Goal: Task Accomplishment & Management: Manage account settings

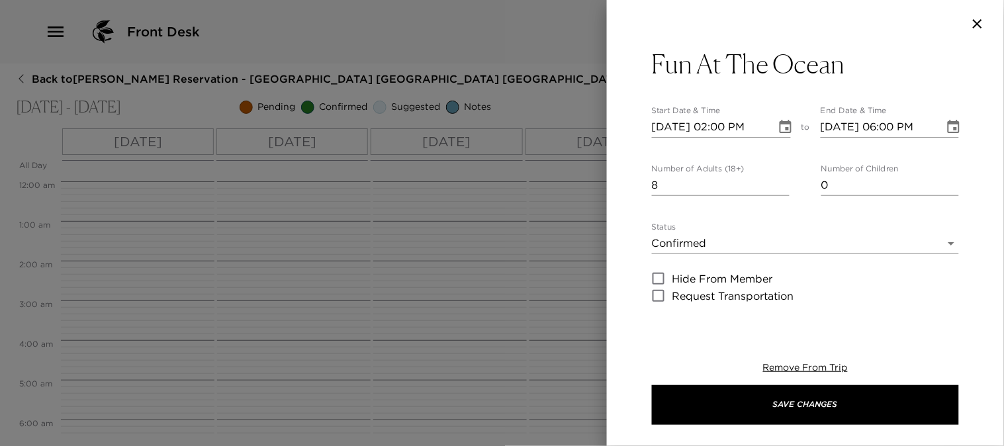
scroll to position [294, 0]
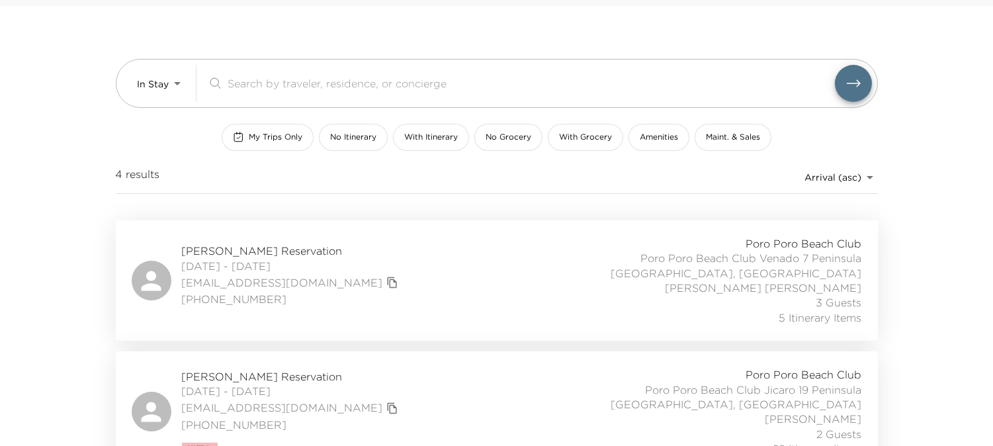
scroll to position [147, 0]
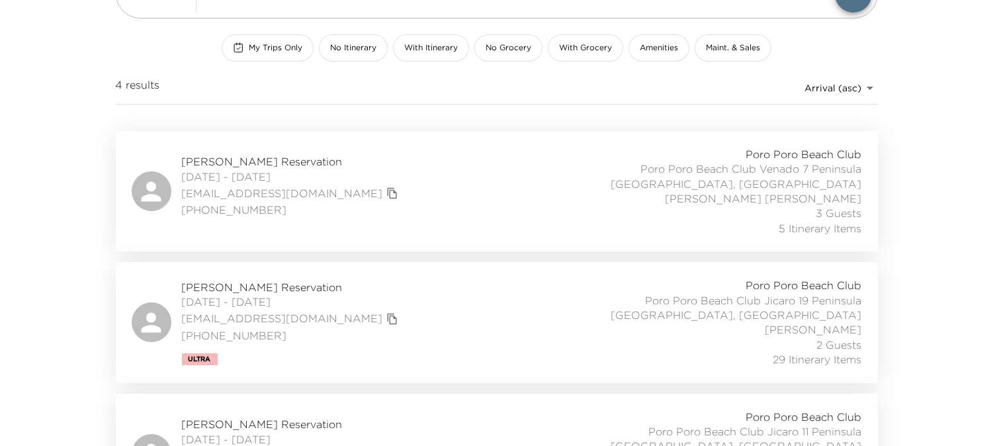
click at [263, 287] on span "[PERSON_NAME] Reservation" at bounding box center [292, 287] width 220 height 15
click at [233, 284] on span "[PERSON_NAME] Reservation" at bounding box center [292, 287] width 220 height 15
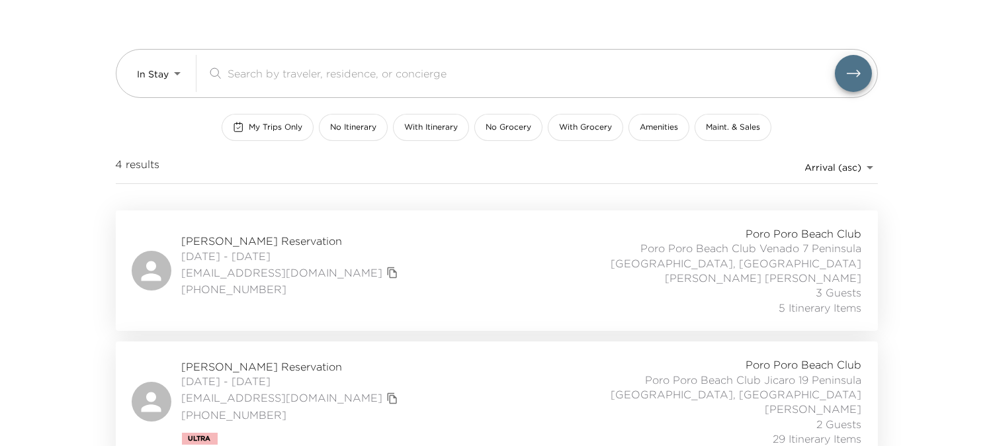
scroll to position [0, 0]
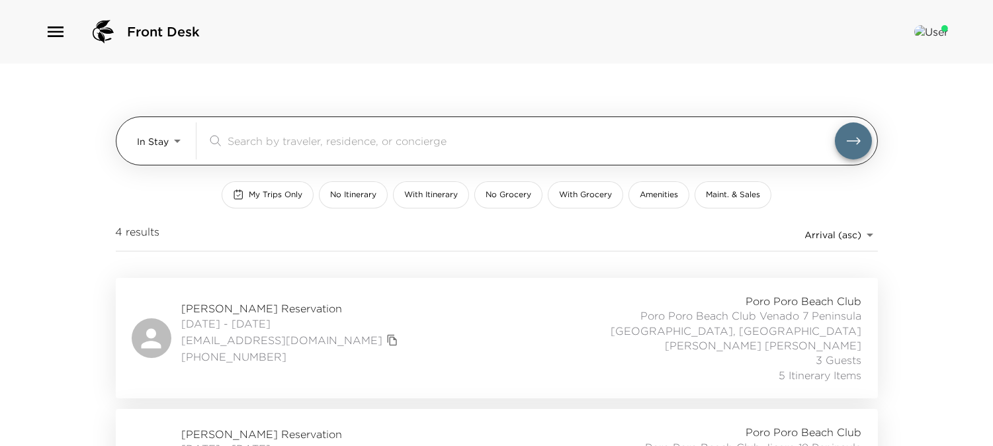
click at [177, 143] on body "Front Desk In Stay In-Stay ​ My Trips Only No Itinerary With Itinerary No Groce…" at bounding box center [496, 223] width 993 height 446
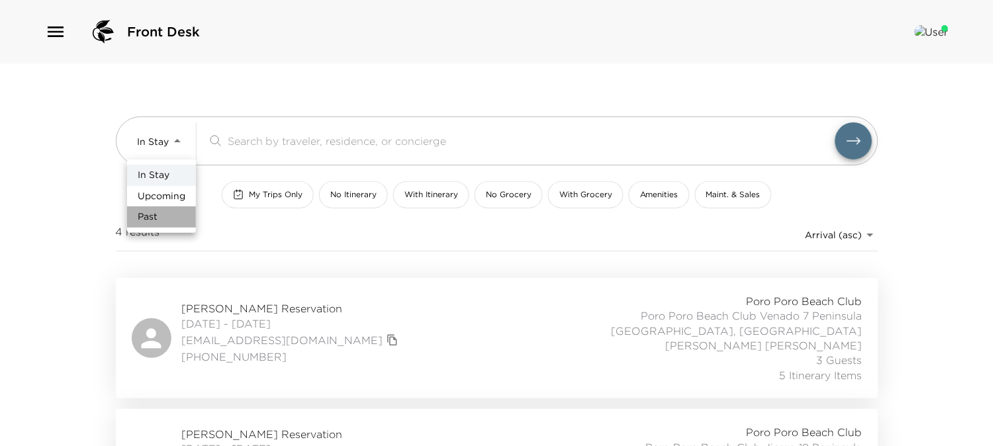
click at [157, 214] on li "Past" at bounding box center [161, 216] width 69 height 21
type input "Past"
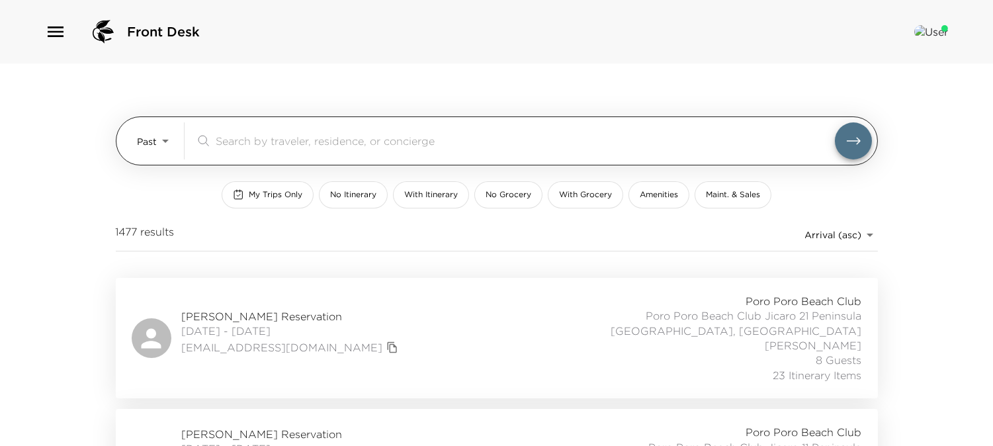
click at [266, 134] on input "search" at bounding box center [525, 140] width 619 height 15
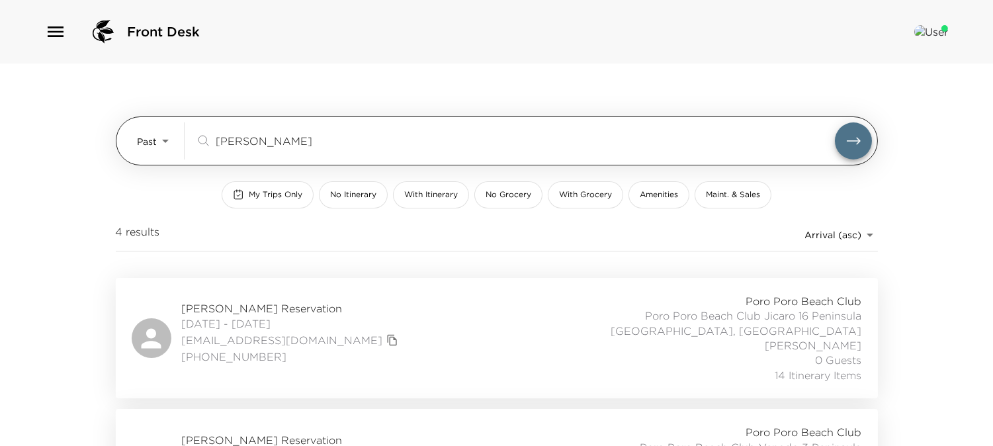
type input "robinson"
click at [835, 122] on button "submit" at bounding box center [853, 140] width 37 height 37
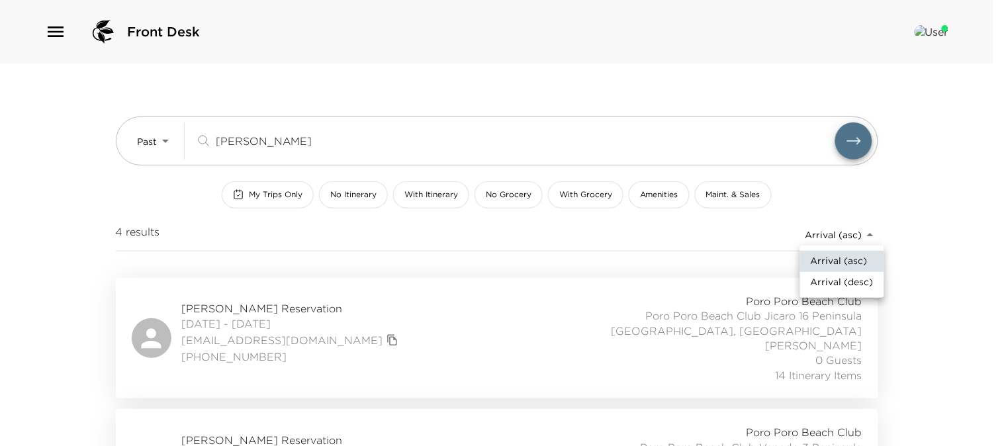
click at [871, 238] on body "Front Desk Past Past robinson ​ My Trips Only No Itinerary With Itinerary No Gr…" at bounding box center [502, 223] width 1004 height 446
click at [849, 280] on span "Arrival (desc)" at bounding box center [841, 282] width 63 height 13
type input "reservations_prod_arrival_desc"
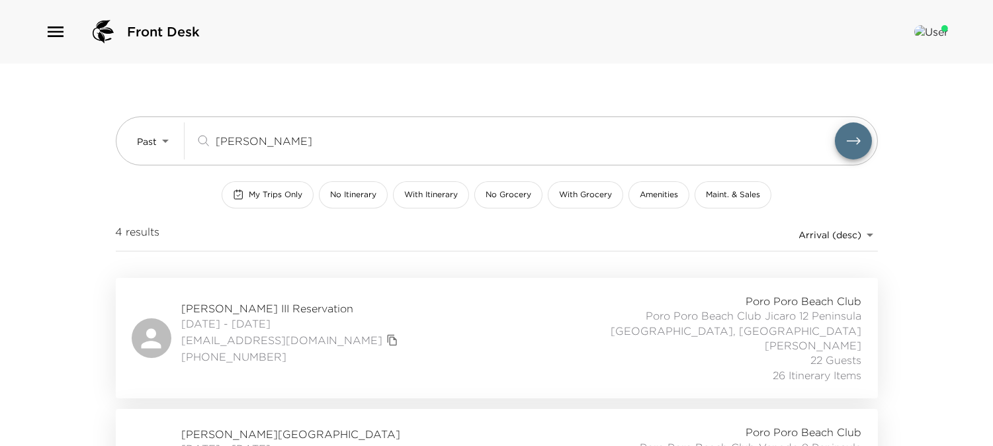
click at [321, 308] on span "James Robinson III Reservation" at bounding box center [292, 308] width 220 height 15
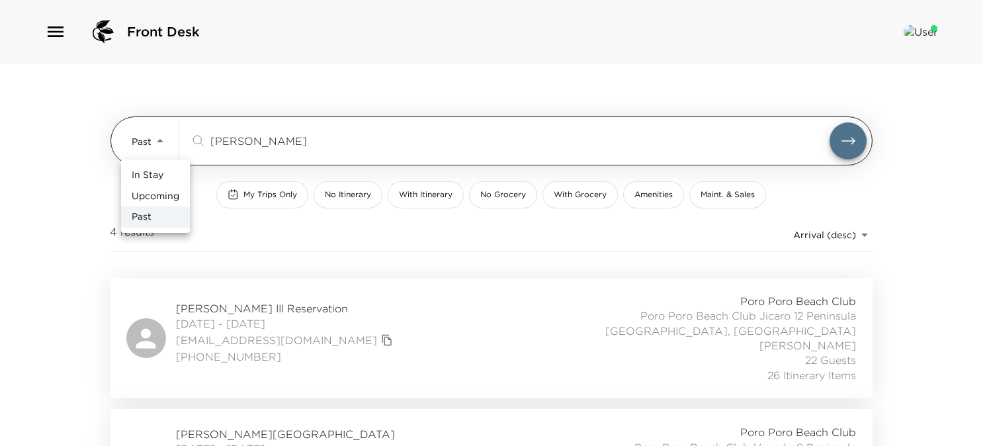
click at [167, 144] on body "Front Desk Past Past robinson ​ My Trips Only No Itinerary With Itinerary No Gr…" at bounding box center [496, 223] width 993 height 446
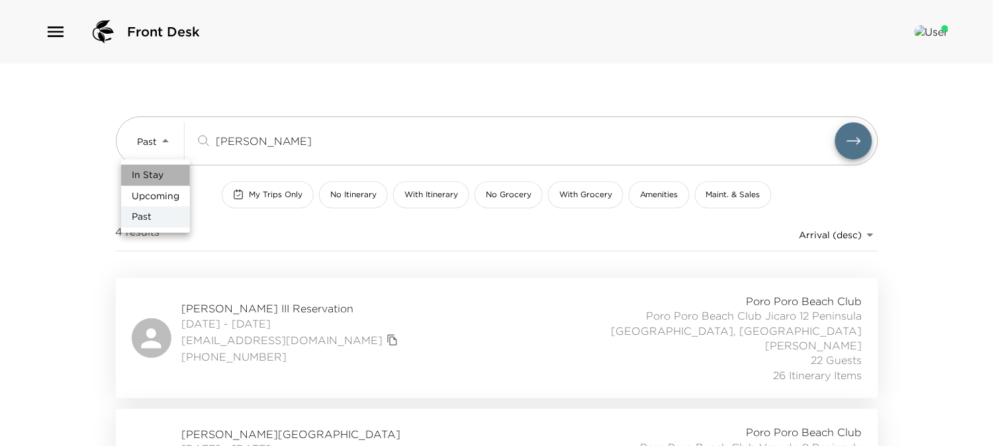
click at [148, 174] on span "In Stay" at bounding box center [148, 175] width 32 height 13
type input "In-Stay"
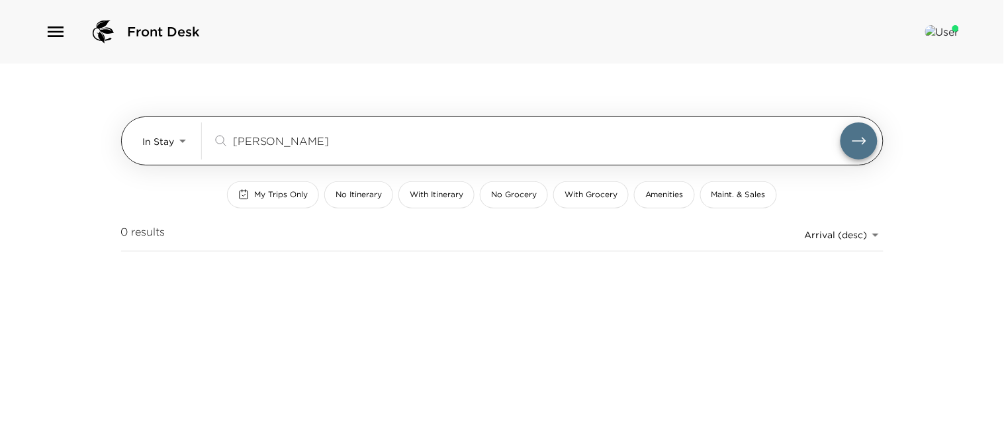
drag, startPoint x: 312, startPoint y: 142, endPoint x: 150, endPoint y: 136, distance: 162.9
click at [150, 136] on div "In Stay In-Stay robinson ​" at bounding box center [510, 140] width 734 height 37
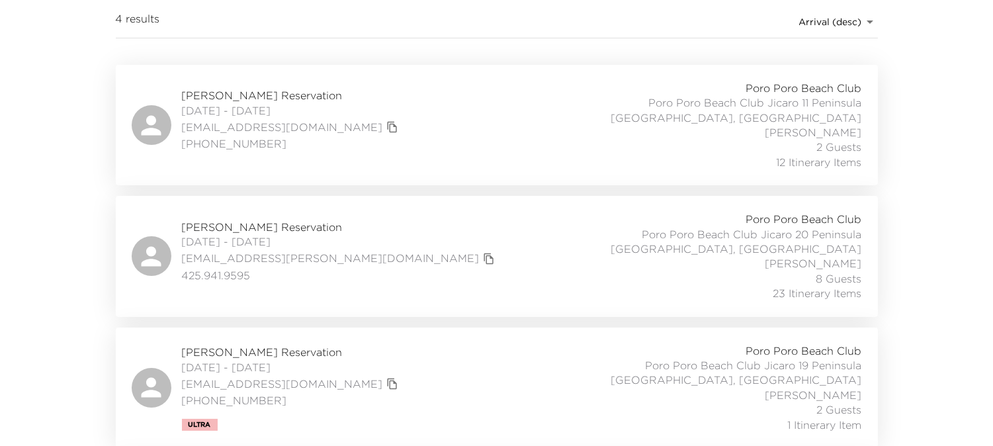
scroll to position [220, 0]
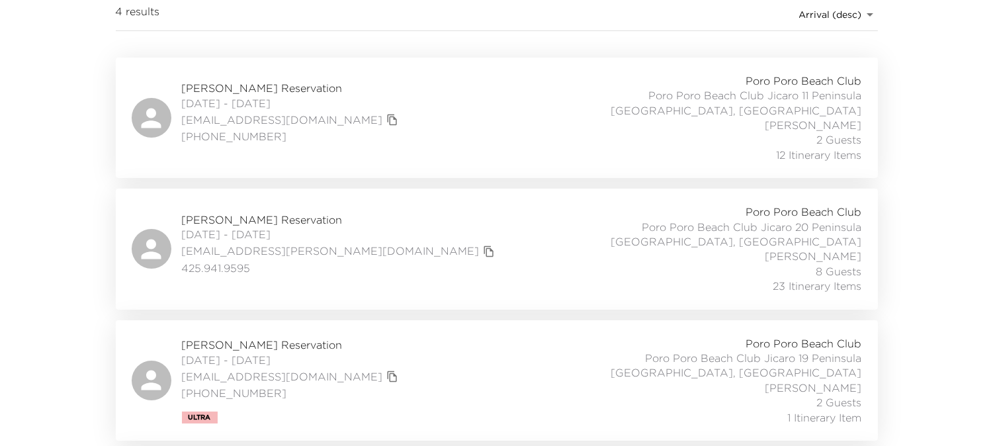
click at [257, 341] on span "Tony McCLinton Reservation" at bounding box center [292, 344] width 220 height 15
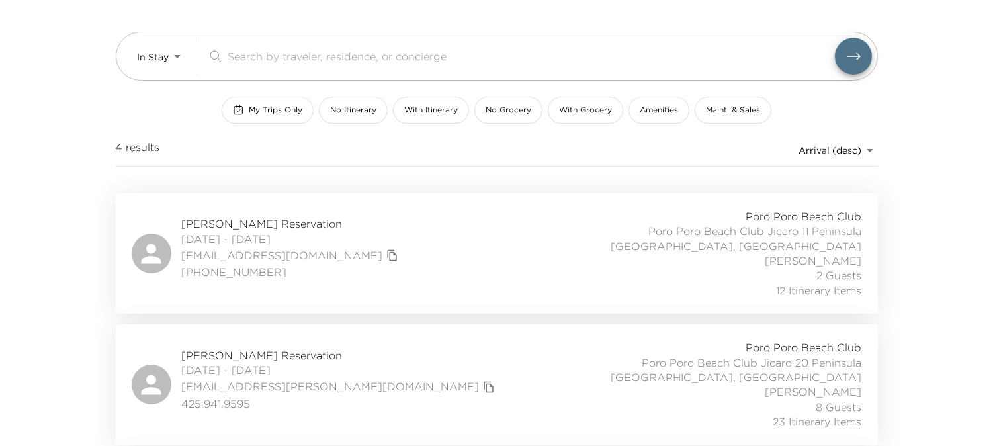
scroll to position [0, 0]
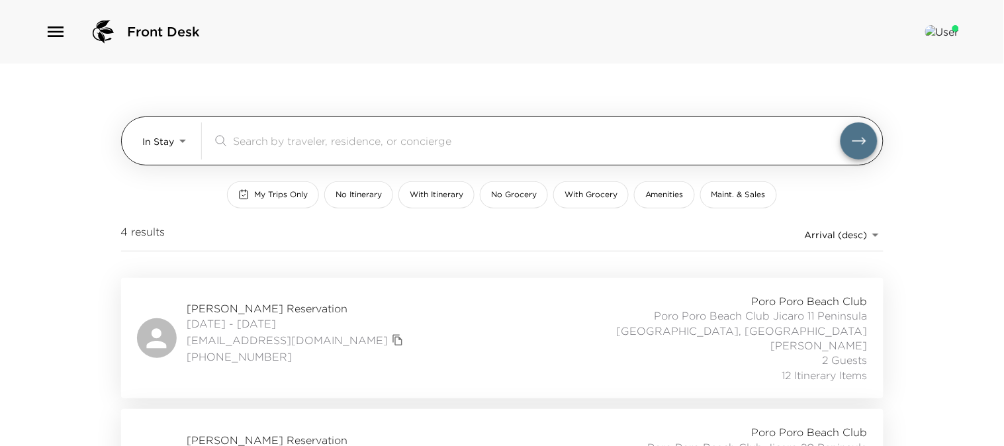
click at [180, 141] on body "Front Desk In Stay In-Stay ​ My Trips Only No Itinerary With Itinerary No Groce…" at bounding box center [502, 223] width 1004 height 446
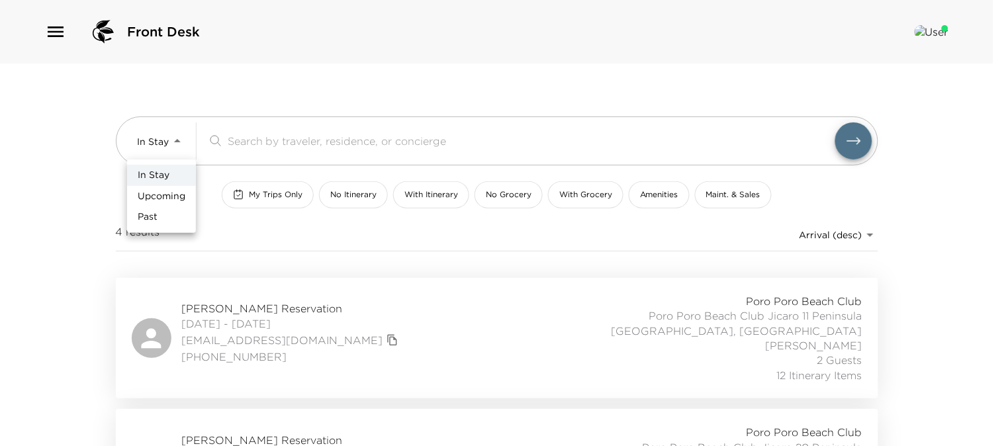
click at [168, 193] on span "Upcoming" at bounding box center [162, 196] width 48 height 13
type input "Upcoming"
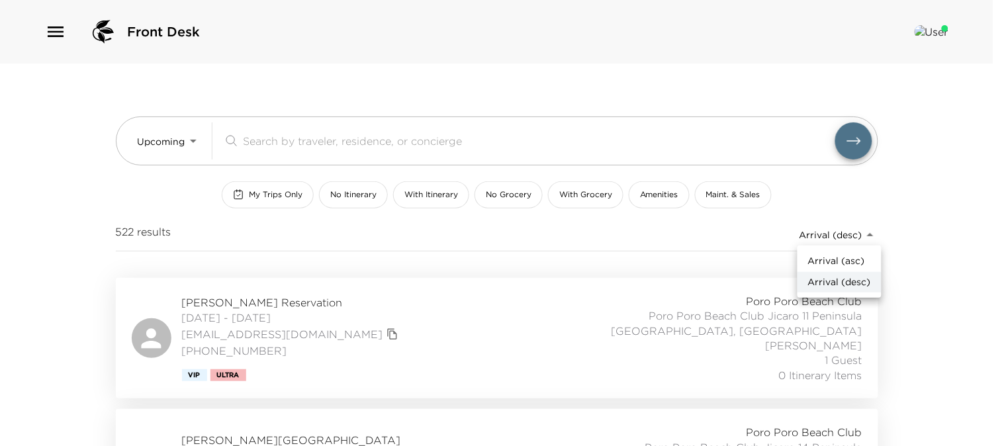
click at [869, 234] on body "Front Desk Upcoming Upcoming ​ My Trips Only No Itinerary With Itinerary No Gro…" at bounding box center [502, 223] width 1004 height 446
click at [832, 260] on span "Arrival (asc)" at bounding box center [836, 261] width 57 height 13
type input "reservations_prod_arrival_asc"
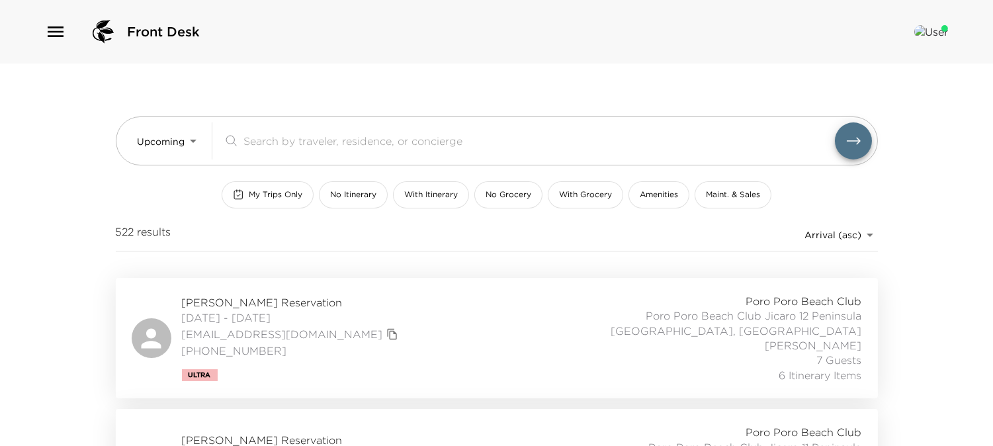
click at [284, 300] on span "Steve Sadaka Reservation" at bounding box center [292, 302] width 220 height 15
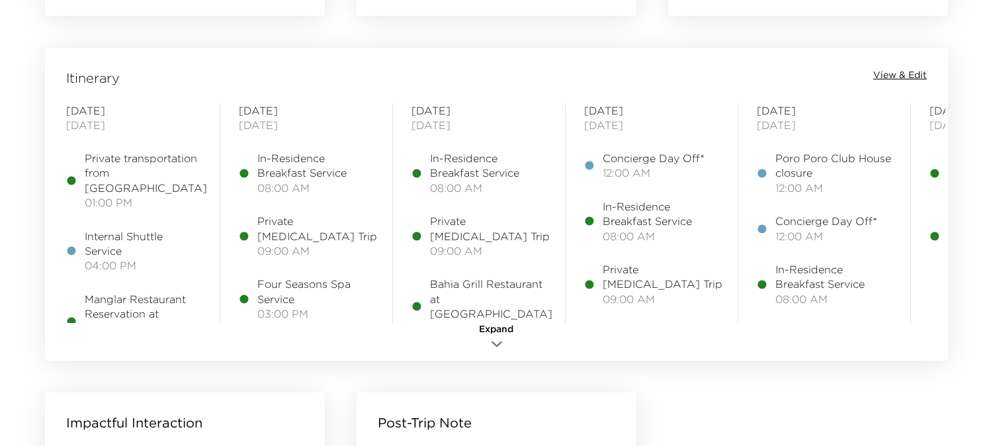
scroll to position [1102, 0]
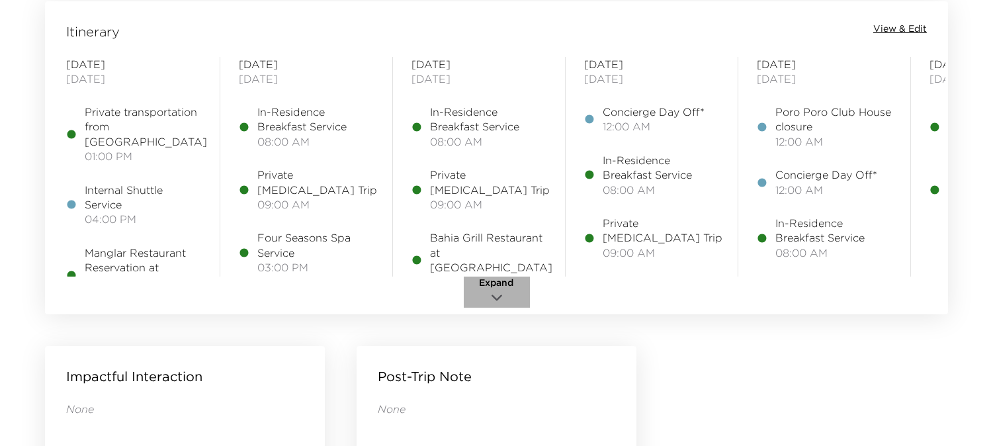
click at [494, 292] on icon "button" at bounding box center [497, 298] width 16 height 16
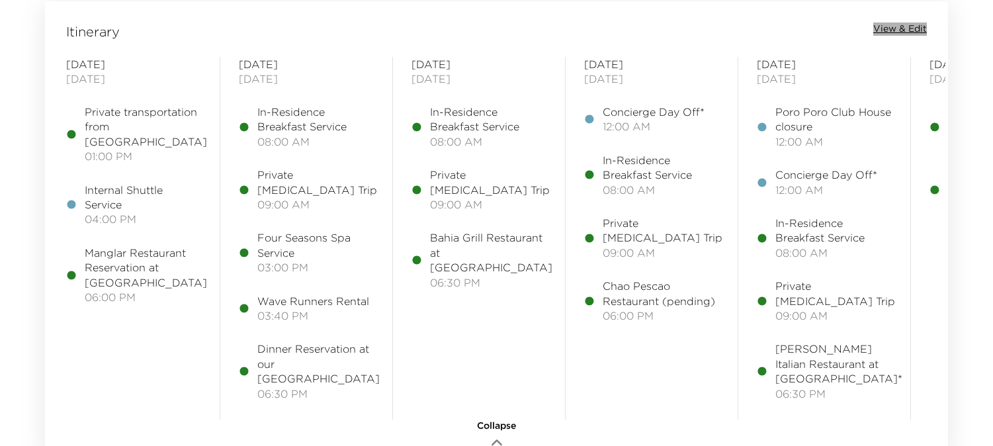
click at [915, 29] on span "View & Edit" at bounding box center [900, 28] width 54 height 13
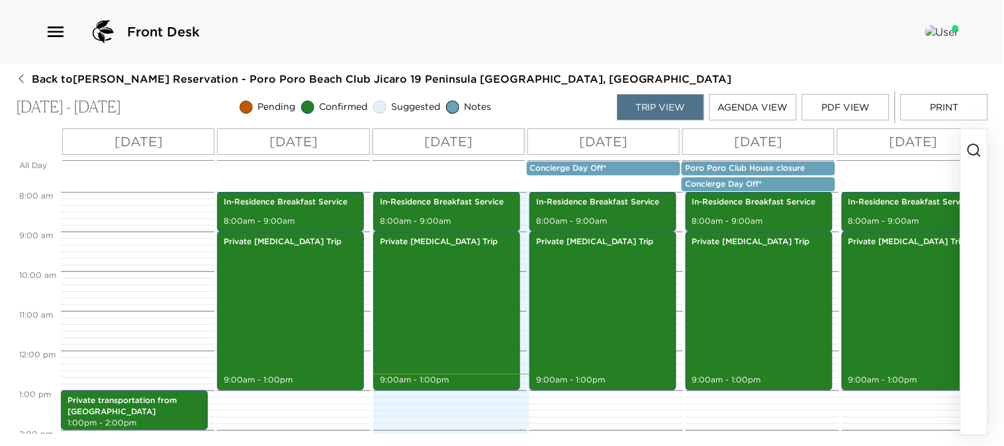
scroll to position [611, 0]
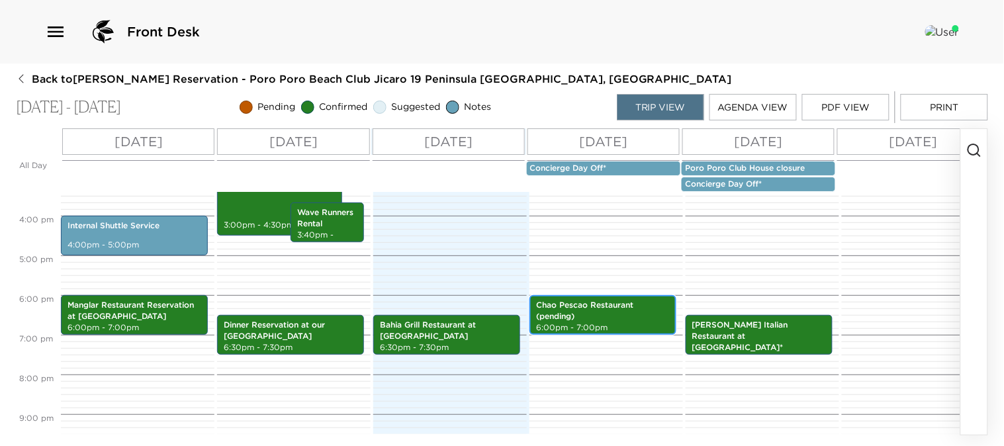
click at [614, 319] on p "Chao Pescao Restaurant (pending)" at bounding box center [603, 311] width 134 height 22
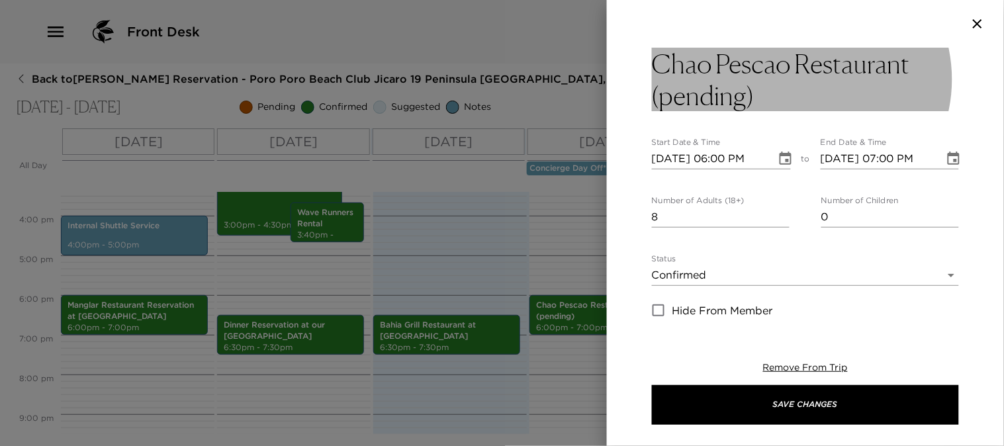
click at [916, 67] on h3 "Chao Pescao Restaurant (pending)" at bounding box center [805, 80] width 307 height 64
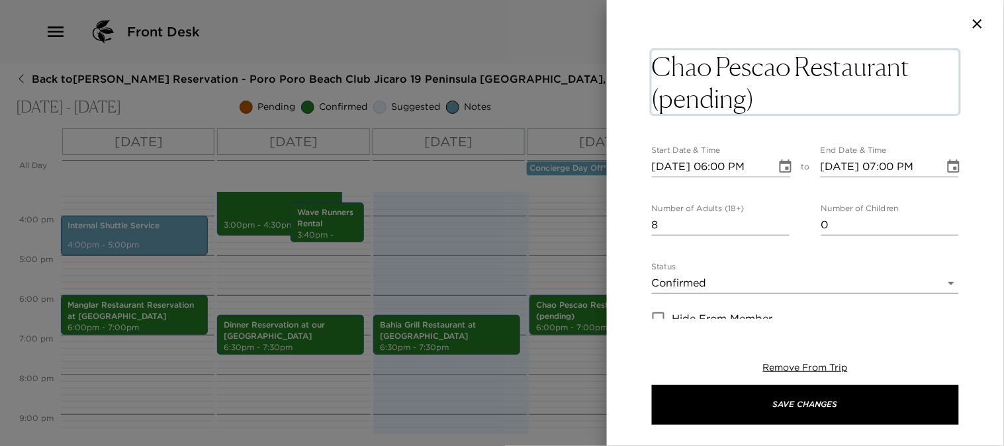
click at [905, 68] on textarea "Chao Pescao Restaurant (pending)" at bounding box center [805, 82] width 307 height 64
type textarea "Chao Pescao Restaurant"
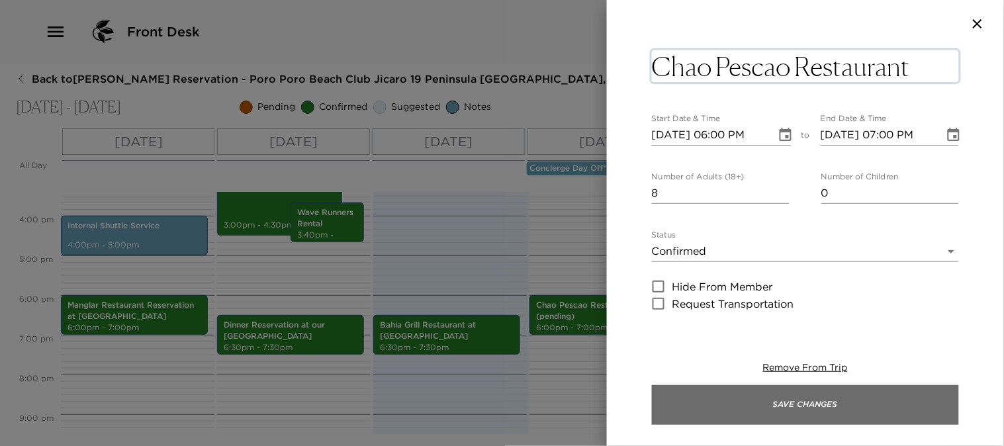
click at [705, 406] on button "Save Changes" at bounding box center [805, 405] width 307 height 40
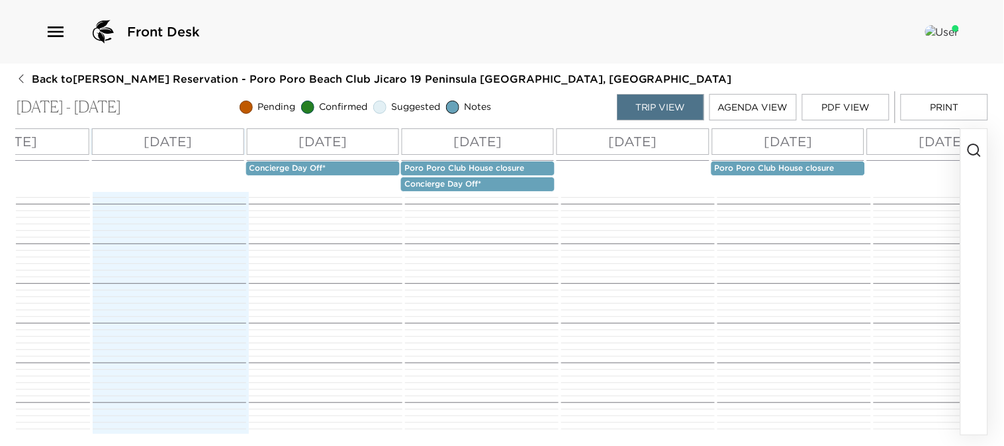
scroll to position [0, 0]
click at [974, 151] on icon "button" at bounding box center [974, 150] width 16 height 16
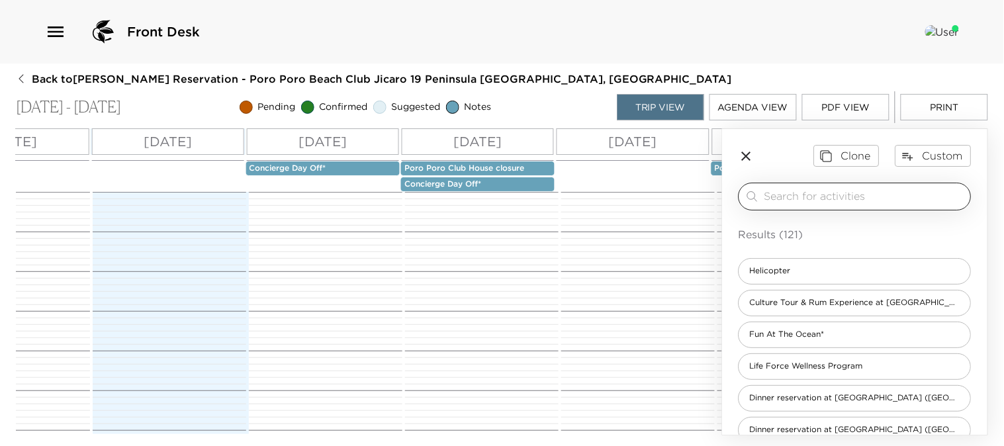
click at [907, 189] on input "search" at bounding box center [864, 196] width 201 height 15
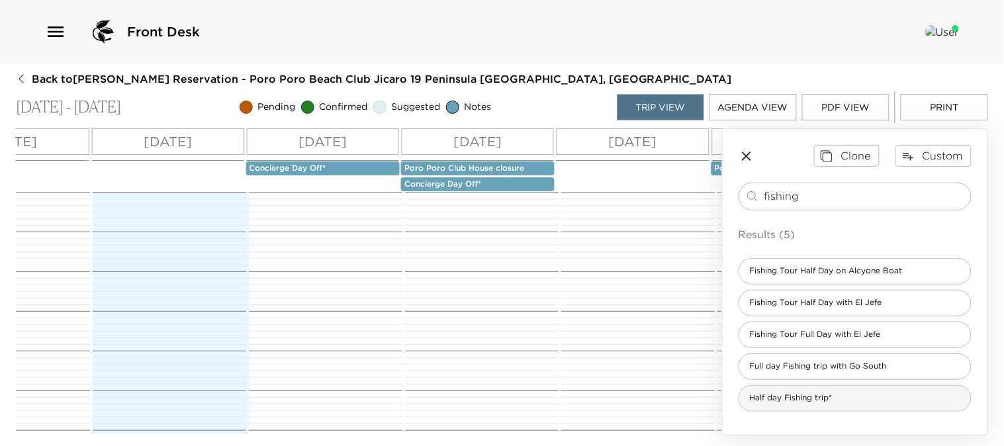
type input "fishing"
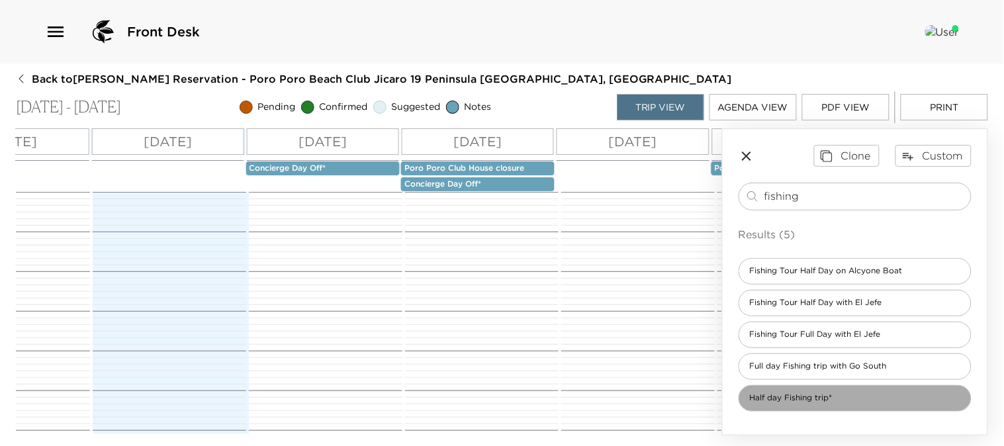
click at [797, 400] on span "Half day Fishing trip*" at bounding box center [791, 397] width 104 height 11
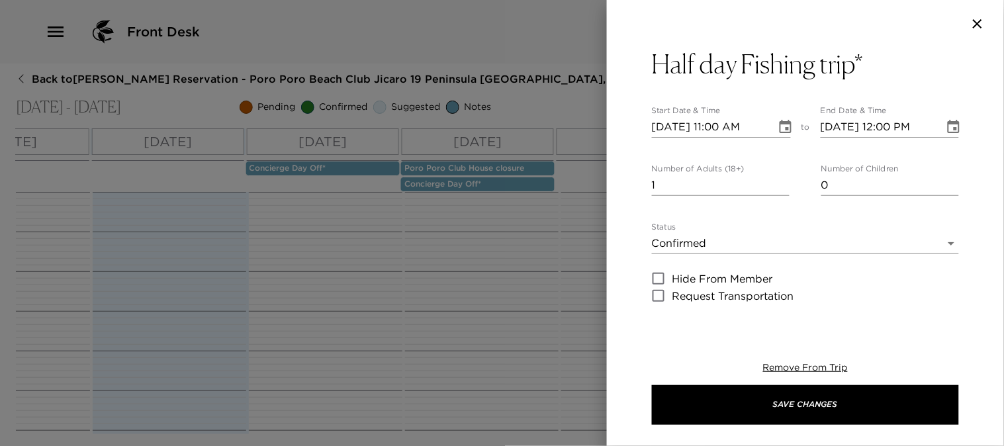
type textarea "Your half day Fishing trip has been confirmed. The boat will be departing from …"
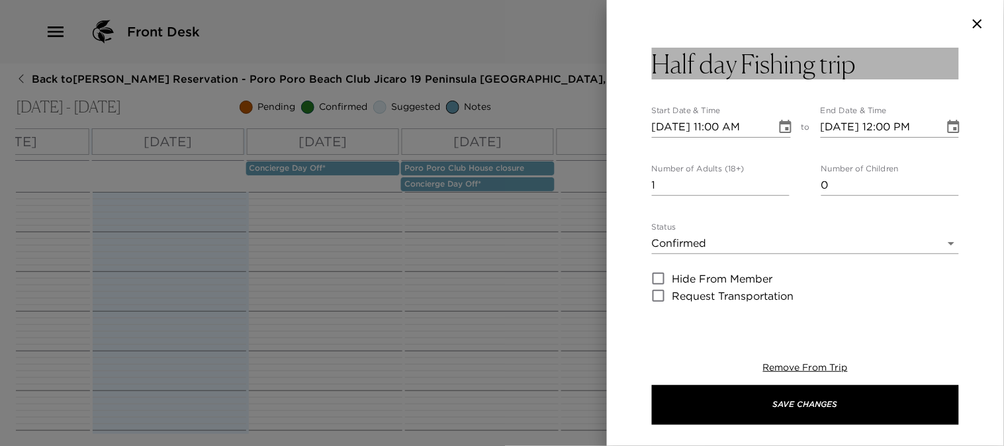
click at [865, 58] on button "Half day Fishing trip" at bounding box center [805, 64] width 307 height 32
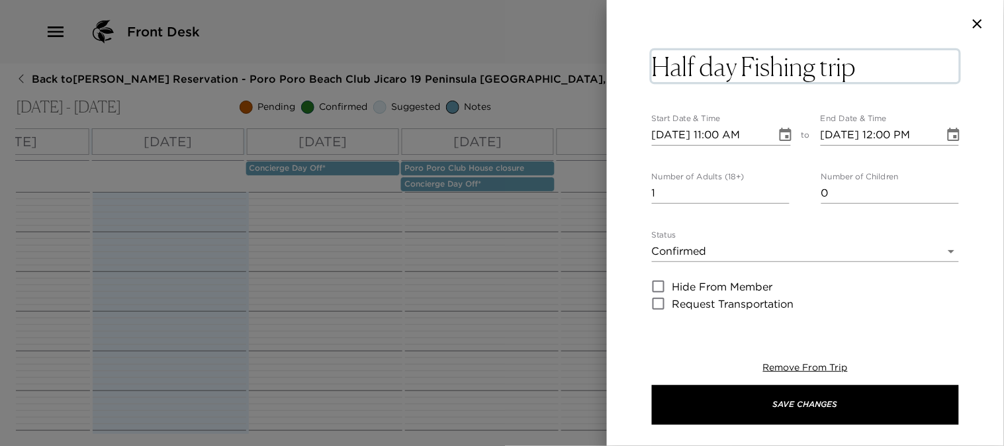
click at [881, 71] on textarea "Half day Fishing trip" at bounding box center [805, 66] width 307 height 32
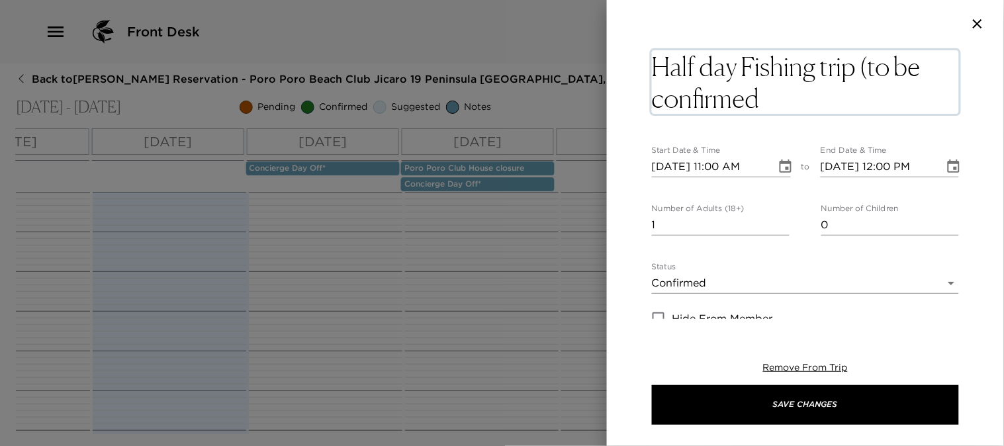
type textarea "Half day Fishing trip (to be confirmed)"
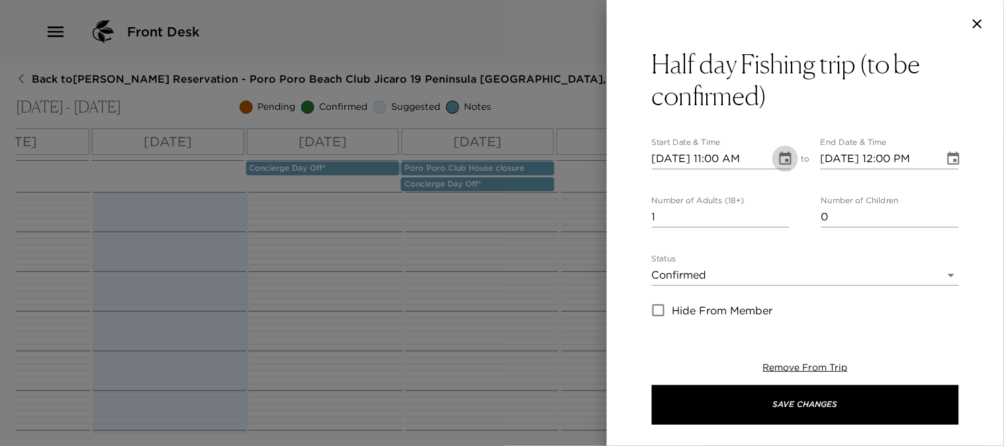
click at [782, 171] on button "Choose date, selected date is Aug 29, 2025" at bounding box center [785, 159] width 26 height 26
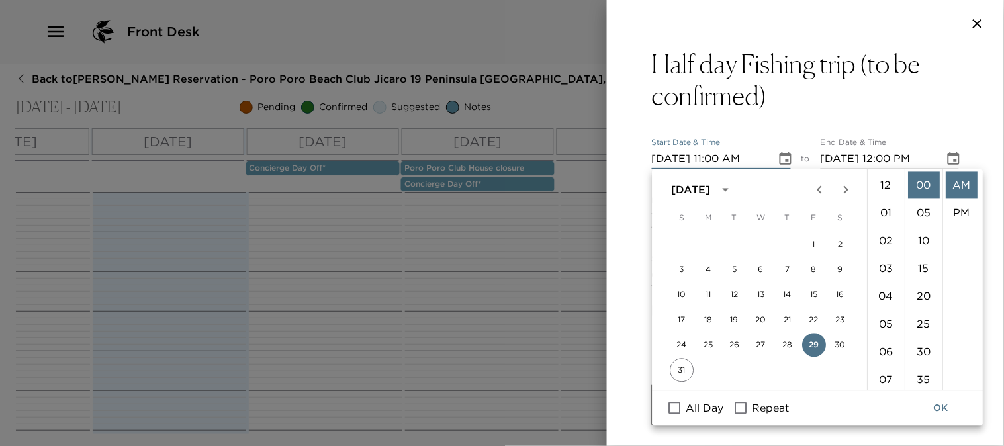
scroll to position [305, 0]
click at [847, 187] on icon "Next month" at bounding box center [846, 190] width 16 height 16
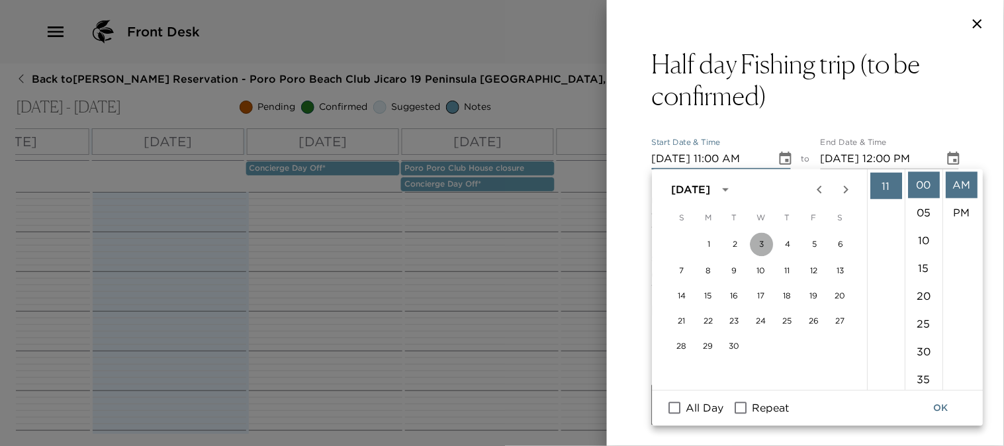
click at [759, 245] on button "3" at bounding box center [762, 245] width 24 height 24
type input "09/03/2025 11:00 AM"
type input "09/03/2025 12:00 PM"
click at [882, 296] on li "07" at bounding box center [886, 295] width 32 height 26
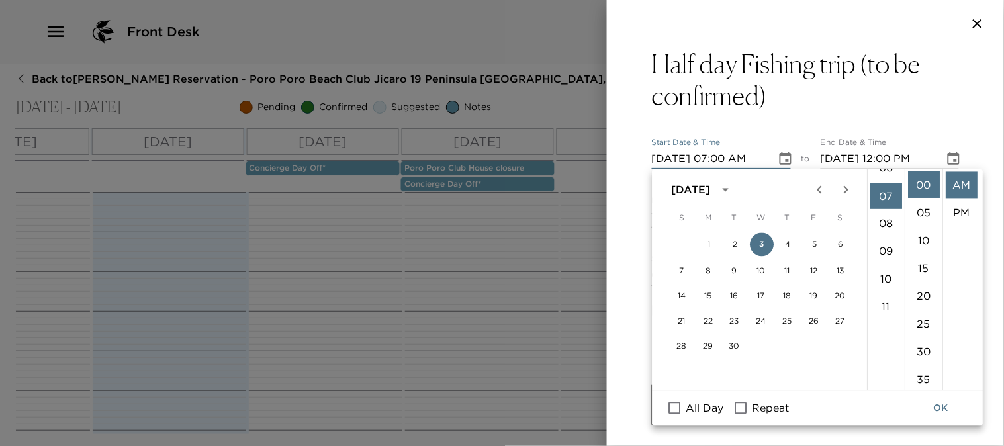
scroll to position [195, 0]
click at [924, 353] on li "30" at bounding box center [924, 352] width 32 height 26
click at [962, 212] on li "PM" at bounding box center [961, 213] width 32 height 26
type input "09/03/2025 07:30 PM"
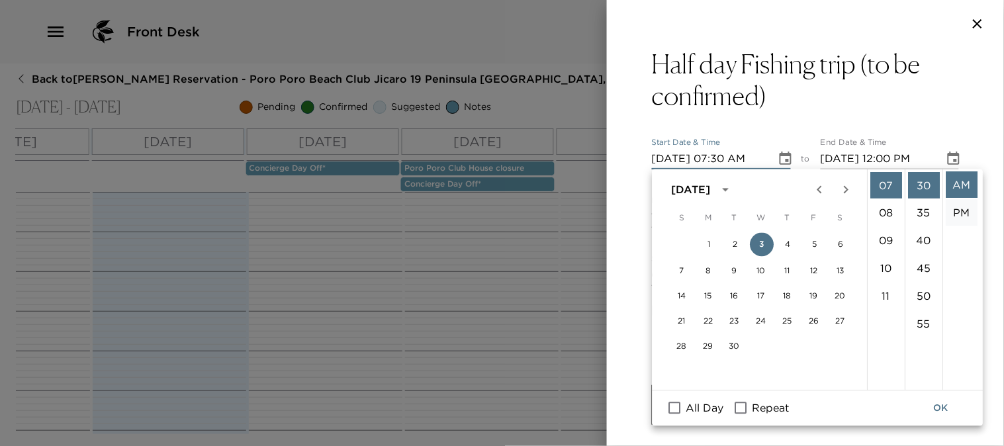
type input "09/03/2025 08:30 PM"
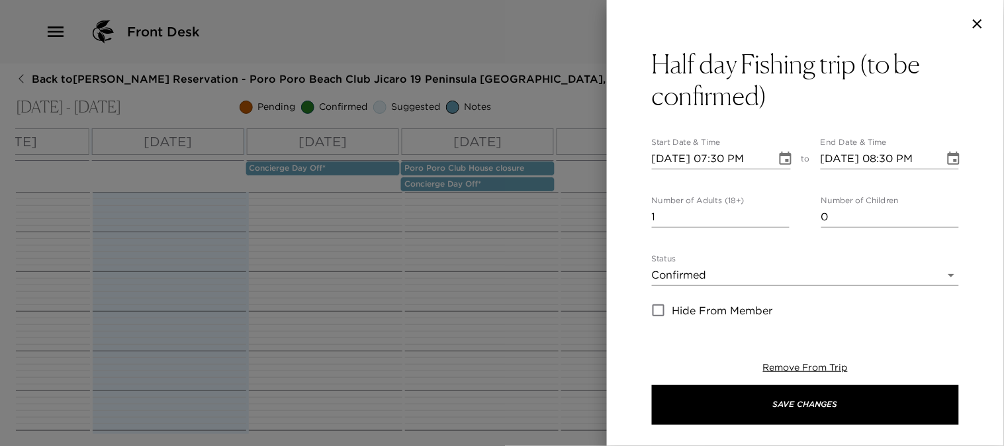
scroll to position [27, 0]
type input "2"
click at [779, 212] on input "2" at bounding box center [721, 216] width 138 height 21
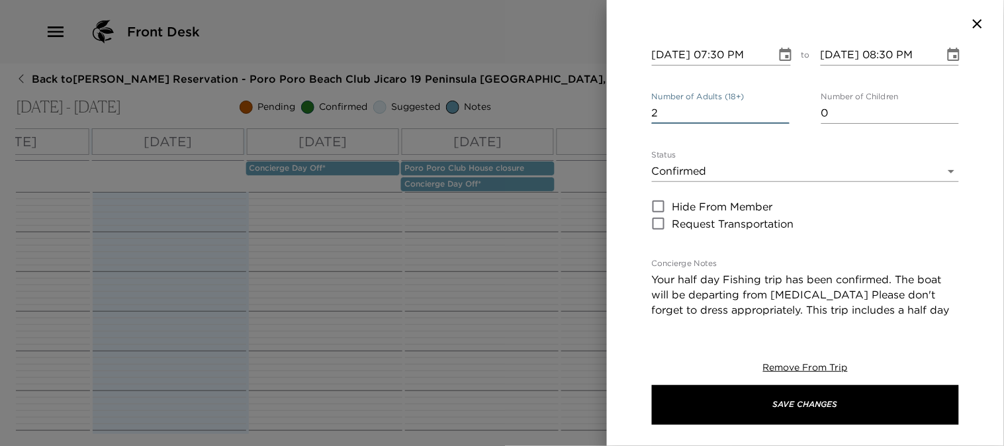
scroll to position [147, 0]
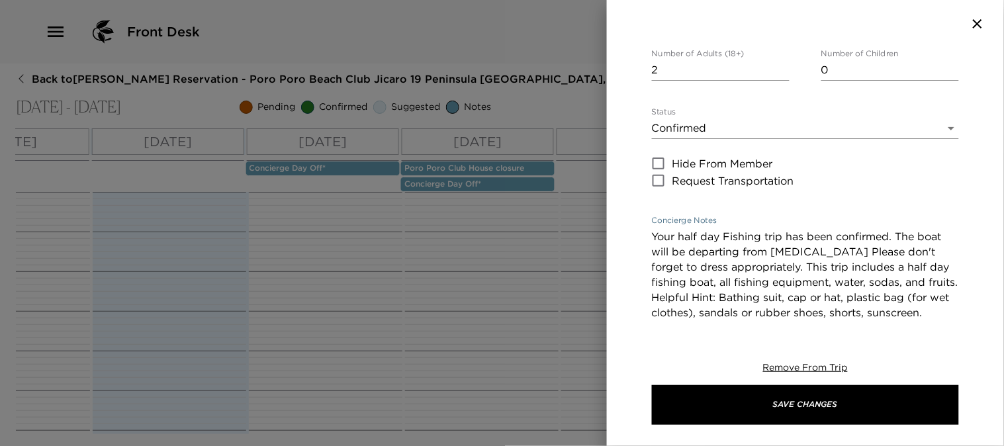
drag, startPoint x: 896, startPoint y: 234, endPoint x: 631, endPoint y: 227, distance: 265.4
click at [631, 227] on div "Half day Fishing trip (to be confirmed) Start Date & Time 09/03/2025 07:30 PM t…" at bounding box center [805, 183] width 397 height 271
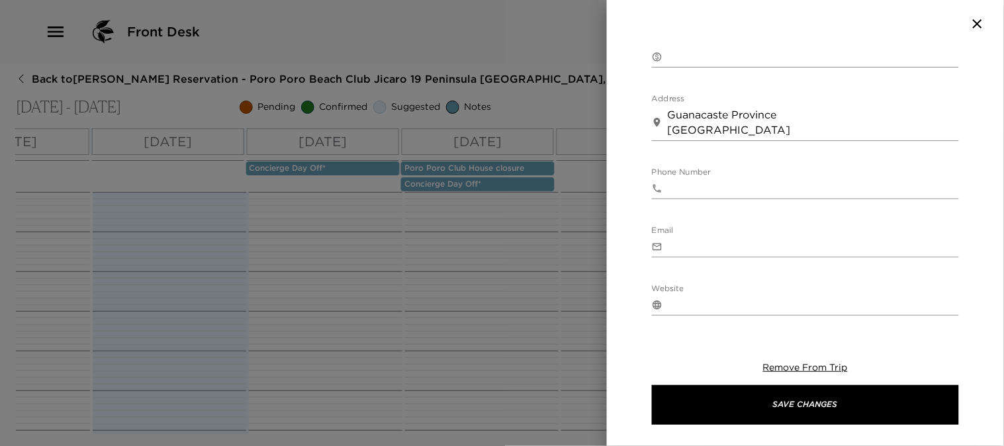
drag, startPoint x: 786, startPoint y: 312, endPoint x: 922, endPoint y: 286, distance: 138.7
click at [922, 286] on div "Half day Fishing trip (to be confirmed) Start Date & Time 09/03/2025 07:30 PM t…" at bounding box center [805, 39] width 307 height 904
type textarea "The boat will be departing from Playa Blanca. Please don't forget to dress appr…"
drag, startPoint x: 761, startPoint y: 133, endPoint x: 598, endPoint y: 71, distance: 174.0
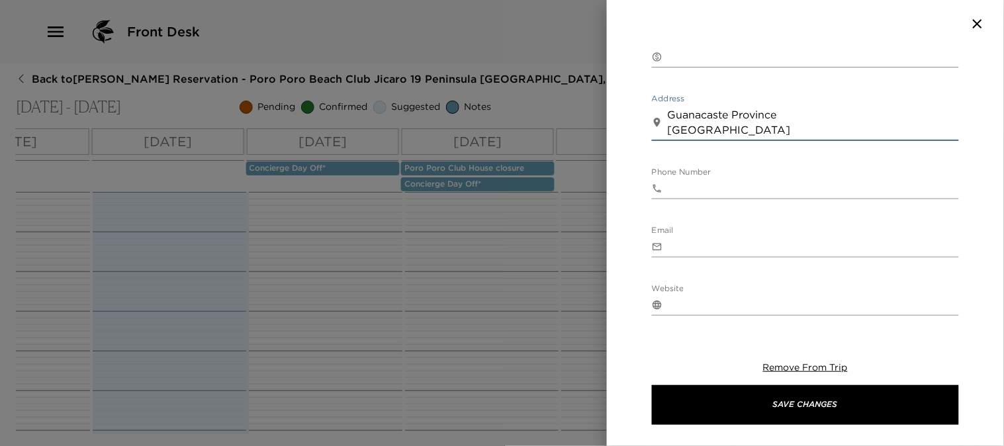
click at [607, 102] on div "Half day Fishing trip (to be confirmed) Start Date & Time 09/03/2025 07:30 PM t…" at bounding box center [805, 183] width 397 height 271
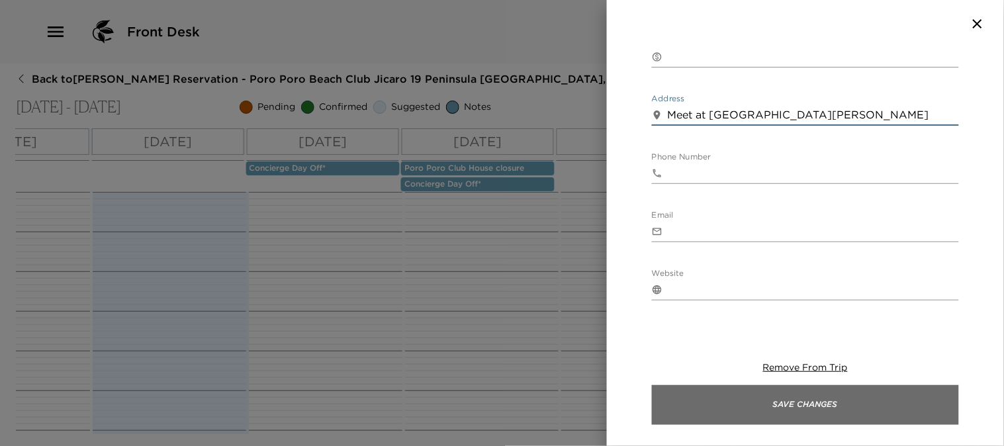
type textarea "Meet at Playa Blanca"
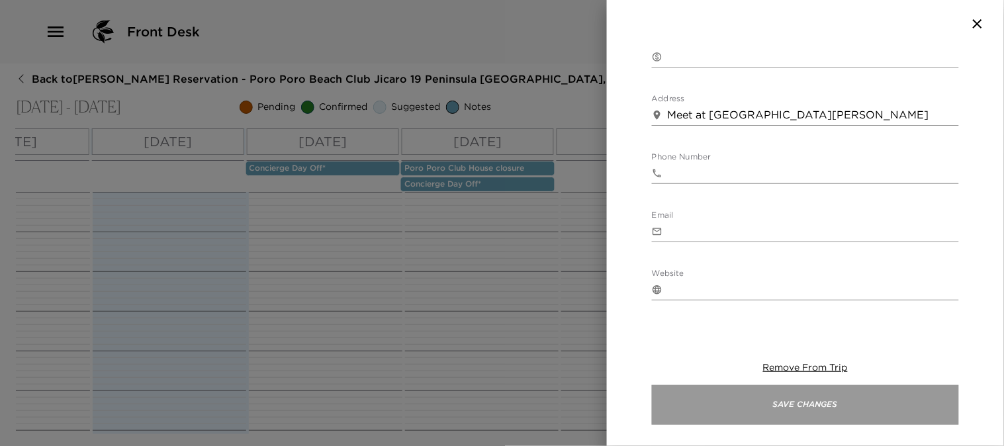
click at [704, 405] on button "Save Changes" at bounding box center [805, 405] width 307 height 40
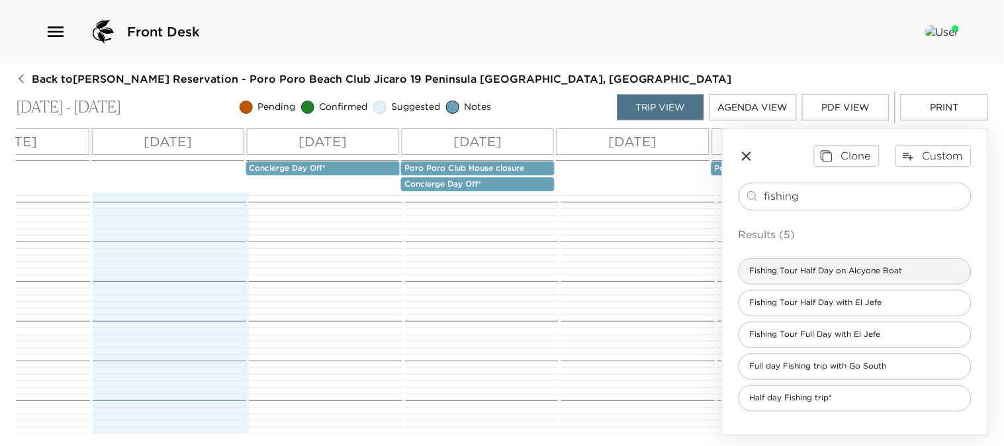
scroll to position [0, 0]
drag, startPoint x: 855, startPoint y: 200, endPoint x: 638, endPoint y: 177, distance: 218.2
click at [638, 177] on div "All Day Fri 08/29 Sat 08/30 Sun 08/31 Mon 09/01 Tue 09/02 Wed 09/03 Thu 09/04 F…" at bounding box center [502, 281] width 972 height 307
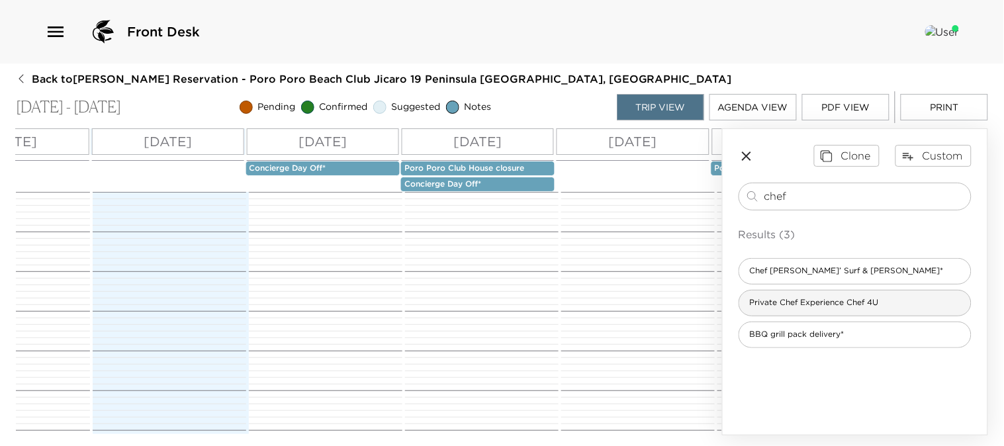
type input "chef"
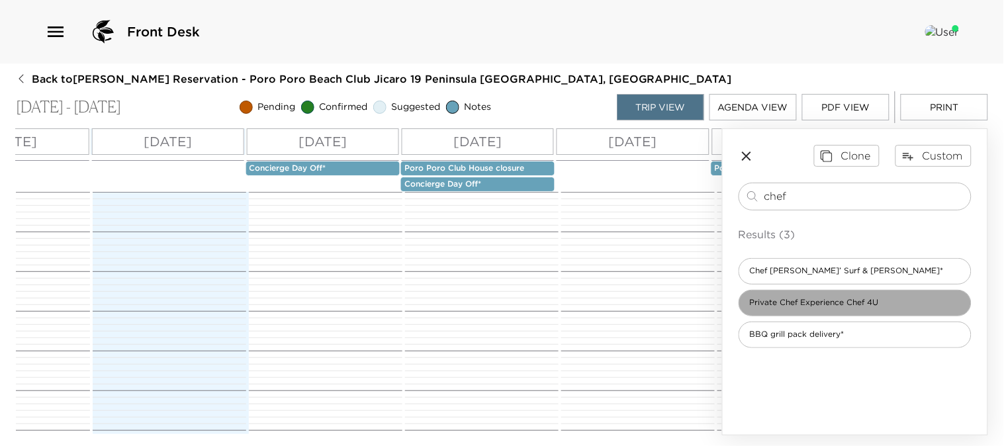
click at [779, 305] on span "Private Chef Experience Chef 4U" at bounding box center [814, 302] width 150 height 11
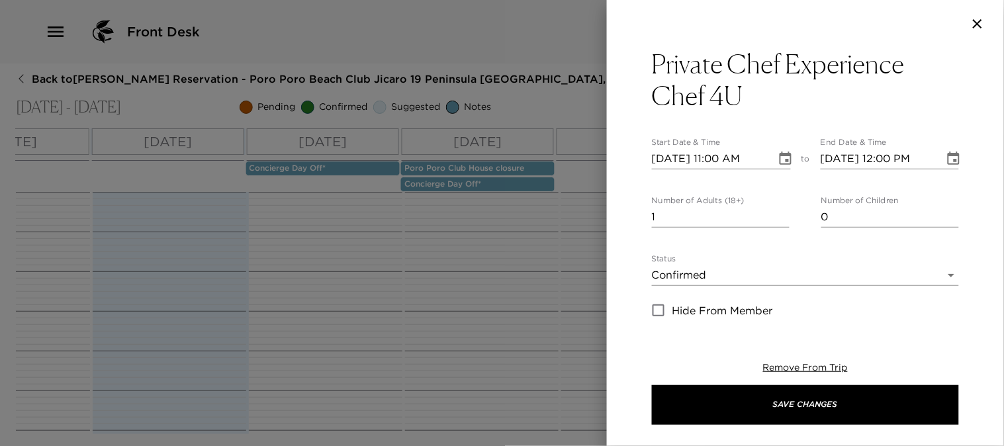
type textarea "A Chef from Chef 4U will arrive to your residence to prepare a special meal for…"
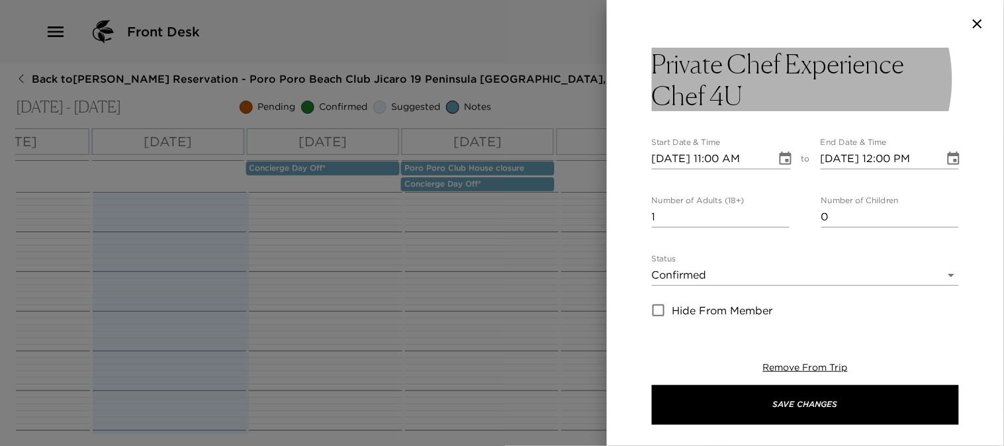
click at [691, 73] on h3 "Private Chef Experience Chef 4U" at bounding box center [805, 80] width 307 height 64
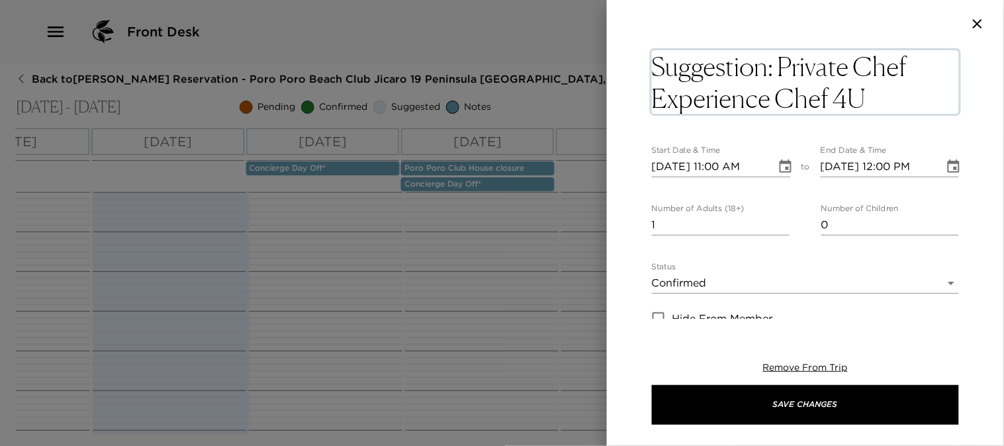
type textarea "Suggestion: Private Chef Experience Chef 4U"
click at [782, 165] on icon "Choose date, selected date is Aug 29, 2025" at bounding box center [785, 167] width 16 height 16
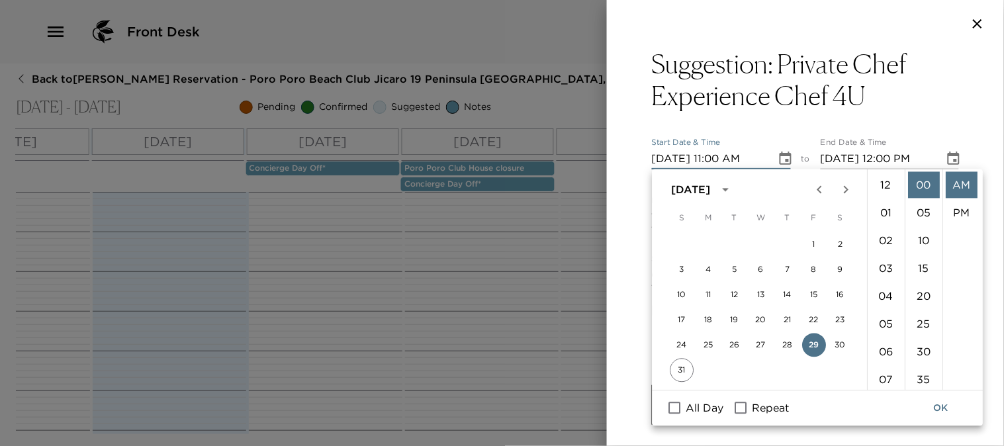
scroll to position [305, 0]
click at [847, 189] on icon "Next month" at bounding box center [846, 190] width 16 height 16
click at [759, 245] on button "3" at bounding box center [762, 245] width 24 height 24
type input "09/03/2025 11:00 AM"
type input "09/03/2025 12:00 PM"
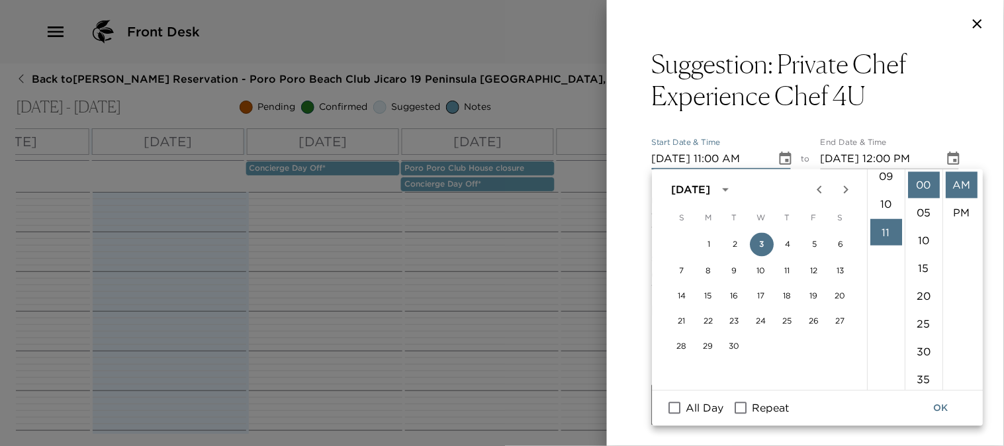
scroll to position [157, 0]
click at [881, 227] on li "07" at bounding box center [886, 222] width 32 height 26
click at [958, 212] on li "PM" at bounding box center [961, 213] width 32 height 26
type input "09/03/2025 07:00 PM"
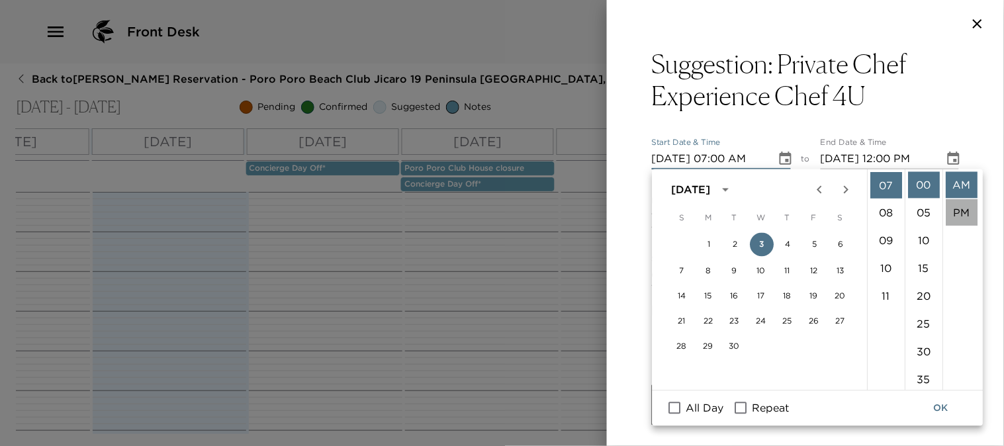
type input "09/03/2025 08:00 PM"
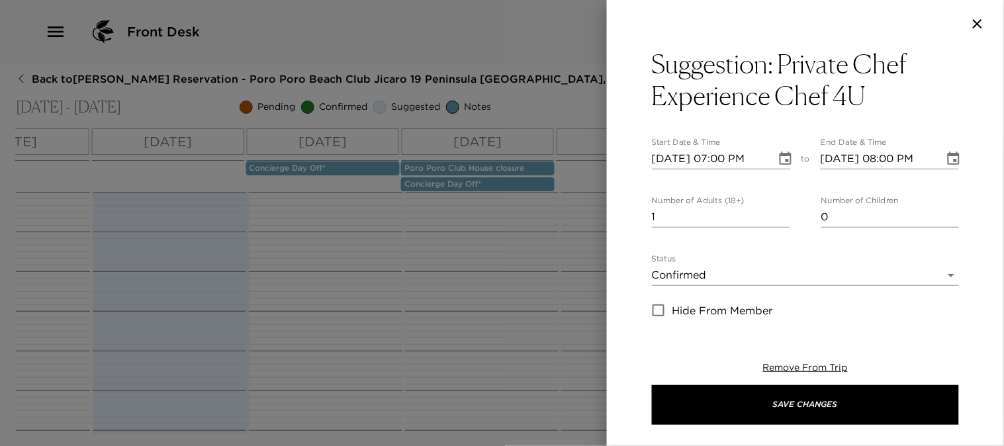
scroll to position [27, 0]
type input "0"
click at [778, 221] on input "0" at bounding box center [721, 216] width 138 height 21
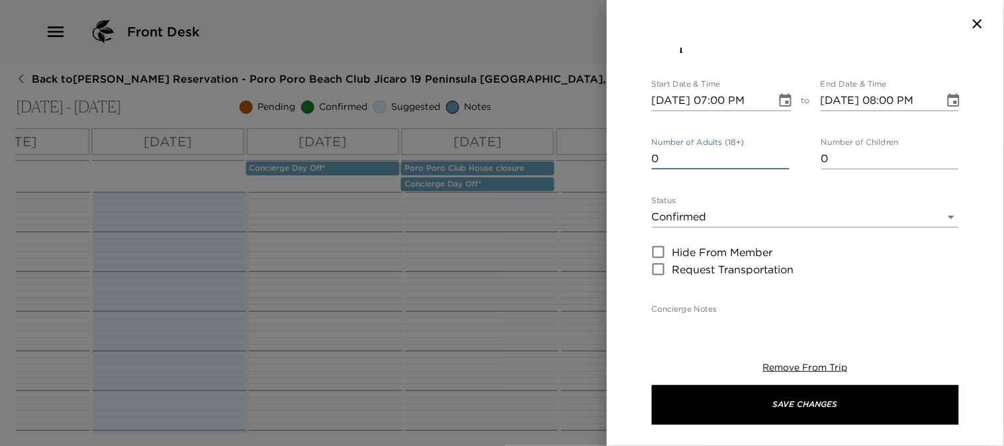
scroll to position [147, 0]
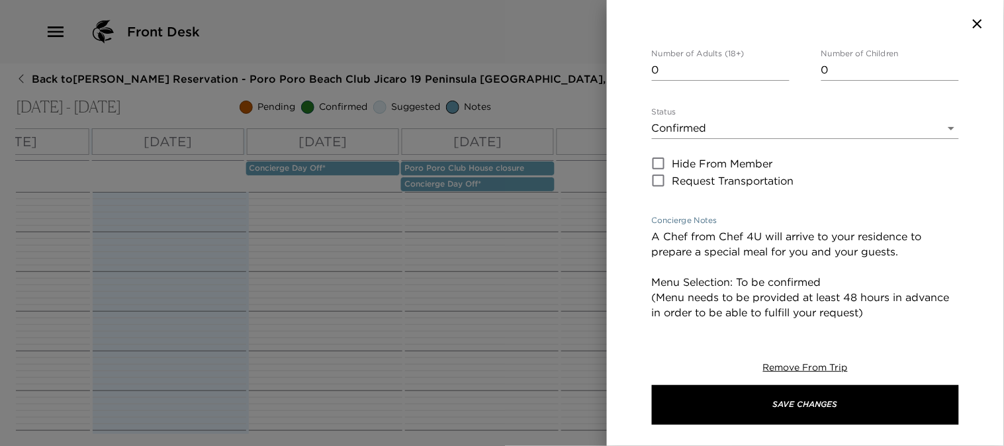
click at [772, 236] on textarea "A Chef from Chef 4U will arrive to your residence to prepare a special meal for…" at bounding box center [805, 328] width 307 height 198
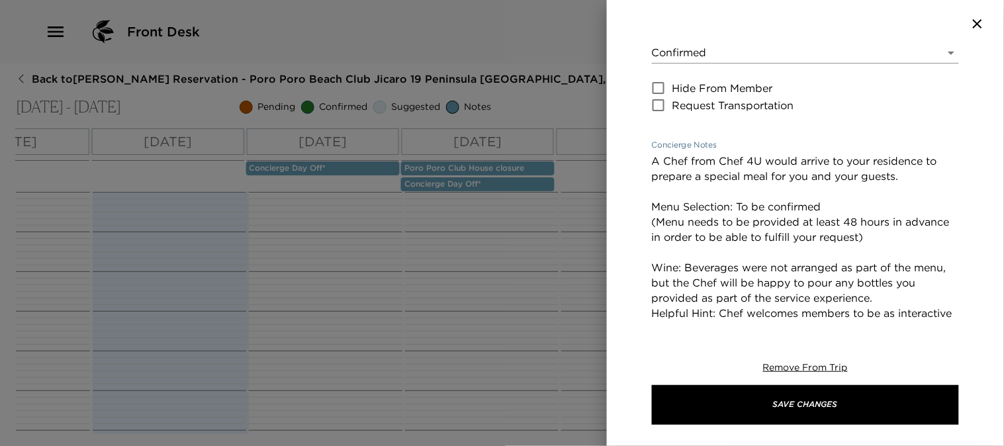
scroll to position [253, 0]
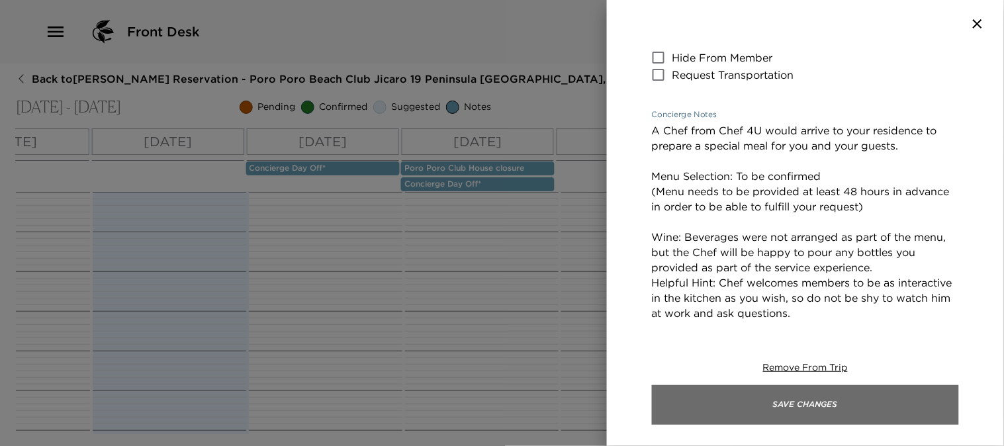
type textarea "A Chef from Chef 4U would arrive to your residence to prepare a special meal fo…"
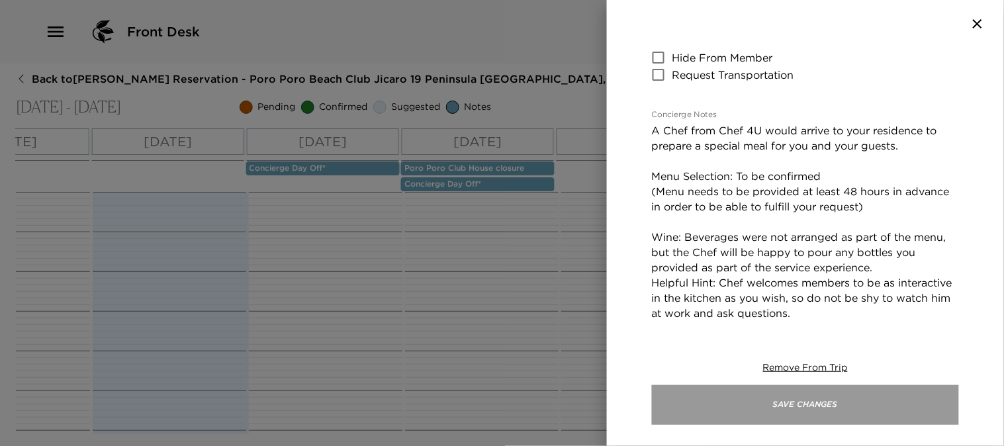
click at [830, 408] on button "Save Changes" at bounding box center [805, 405] width 307 height 40
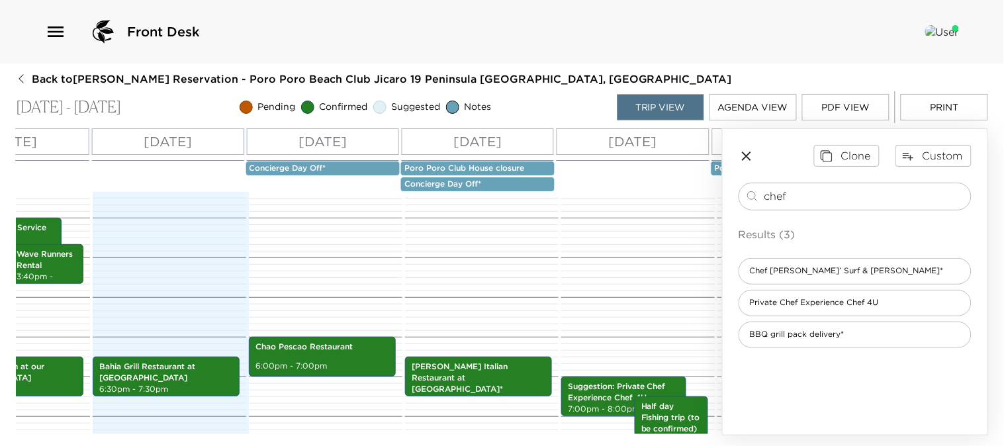
scroll to position [662, 0]
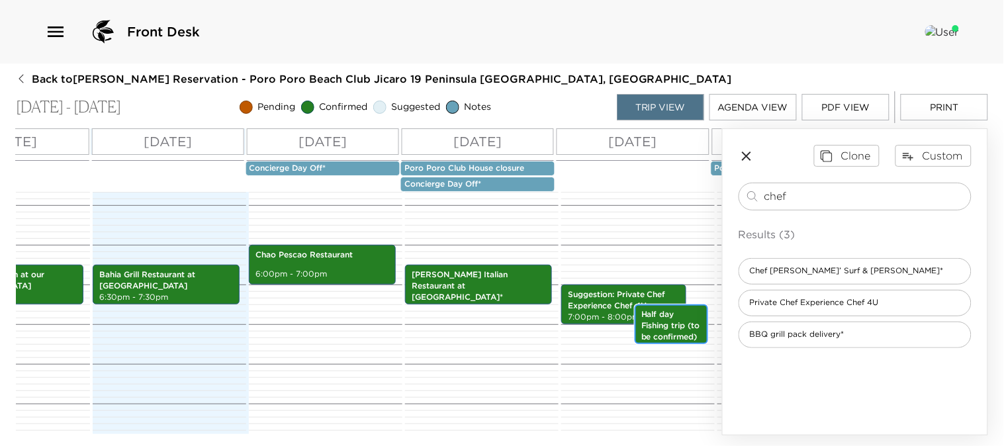
click at [675, 333] on p "Half day Fishing trip (to be confirmed)" at bounding box center [671, 325] width 60 height 33
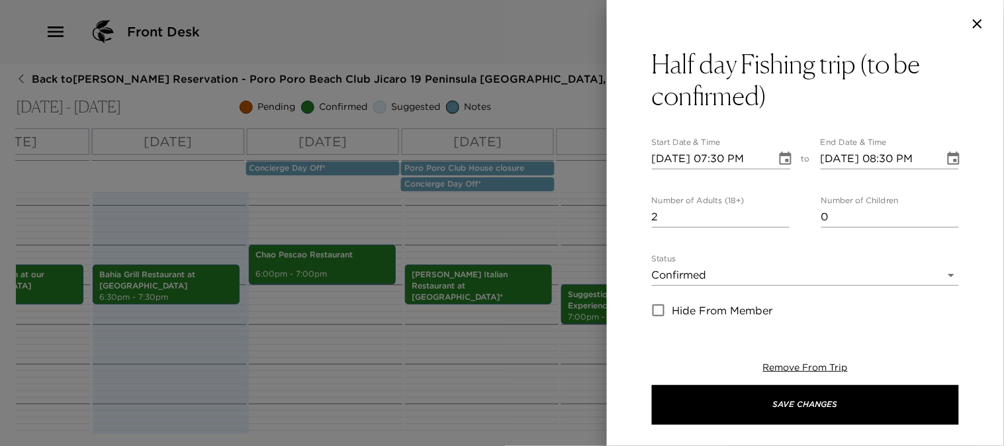
click at [781, 160] on icon "Choose date, selected date is Sep 3, 2025" at bounding box center [785, 158] width 12 height 13
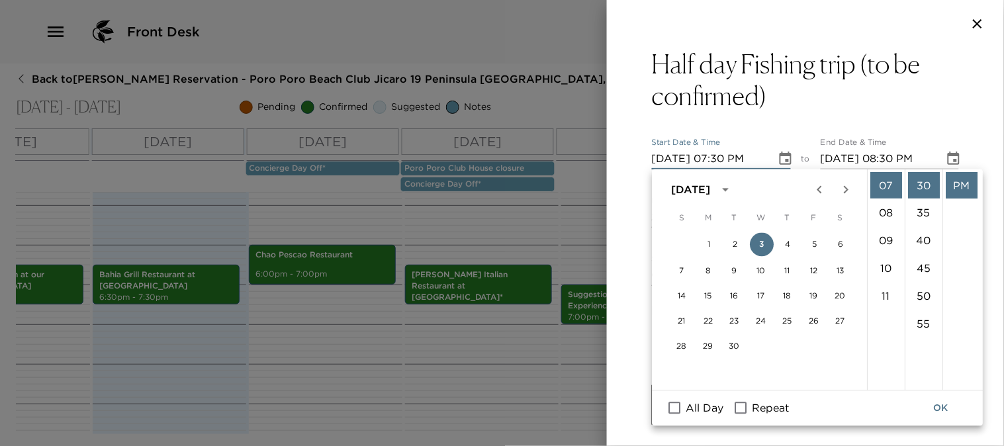
scroll to position [0, 0]
click at [957, 185] on li "AM" at bounding box center [961, 185] width 32 height 26
type input "09/03/2025 07:30 AM"
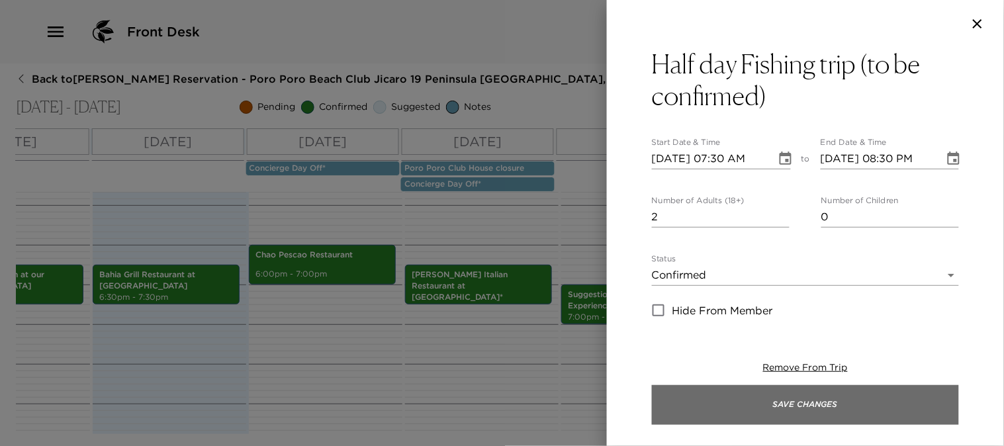
click at [821, 404] on button "Save Changes" at bounding box center [805, 405] width 307 height 40
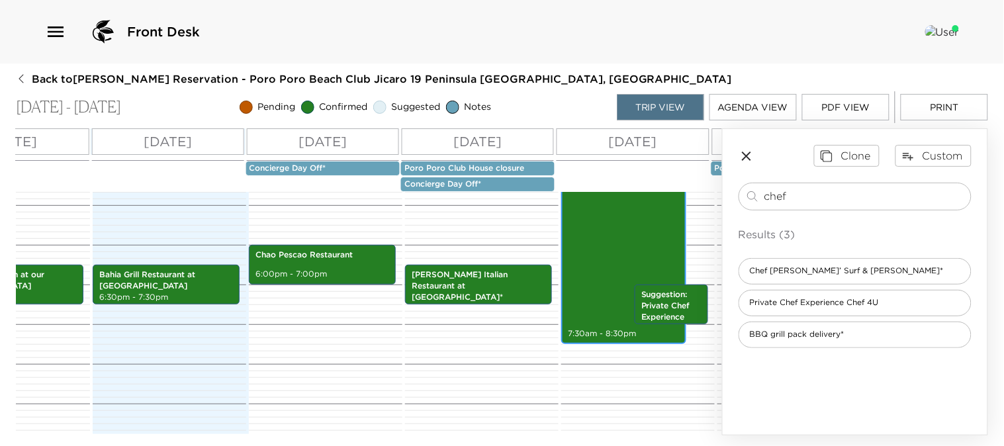
click at [607, 298] on div "Half day Fishing trip (to be confirmed) 7:30am - 8:30pm" at bounding box center [623, 86] width 117 height 512
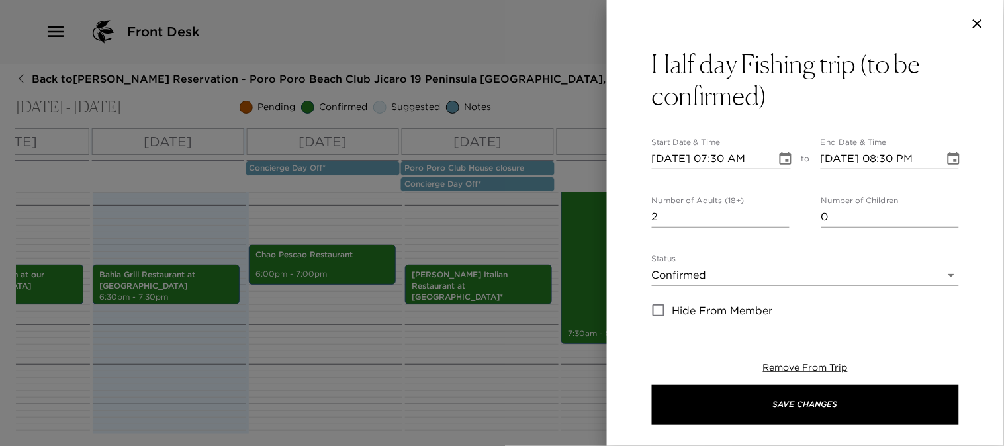
click at [947, 159] on icon "Choose date, selected date is Sep 3, 2025" at bounding box center [953, 158] width 12 height 13
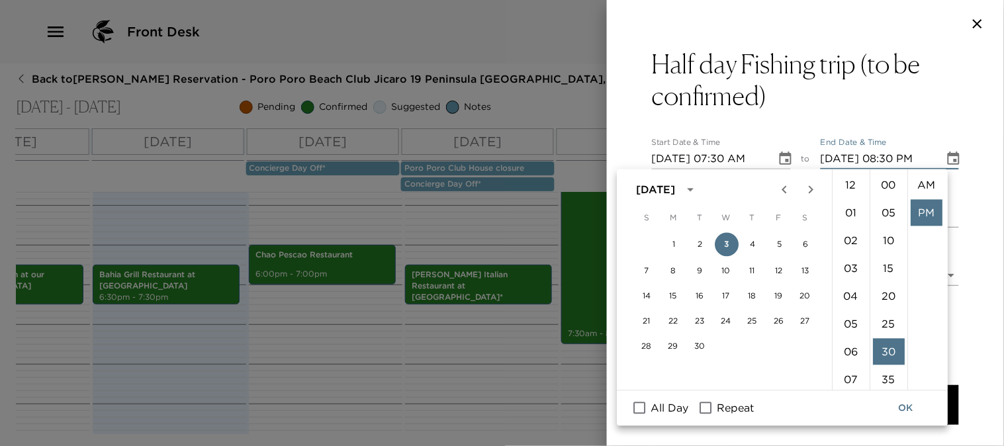
scroll to position [27, 0]
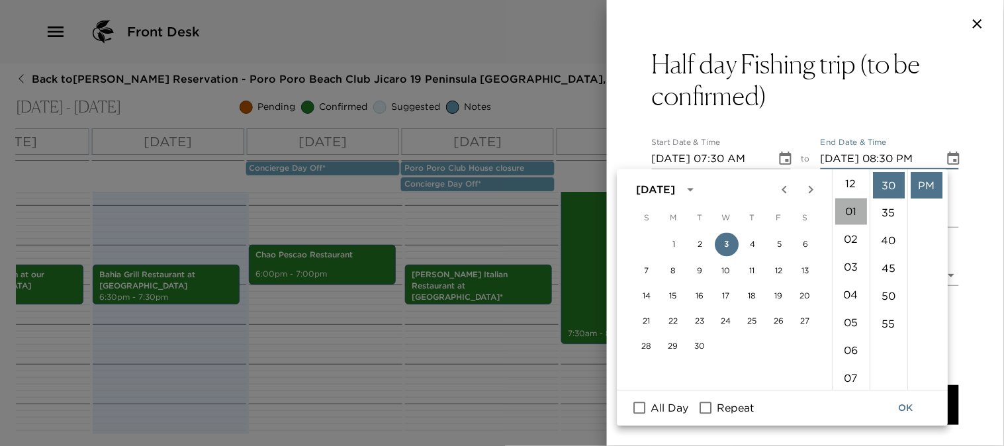
click at [849, 214] on li "01" at bounding box center [851, 211] width 32 height 26
type input "09/03/2025 01:30 PM"
click at [906, 406] on button "OK" at bounding box center [906, 408] width 42 height 24
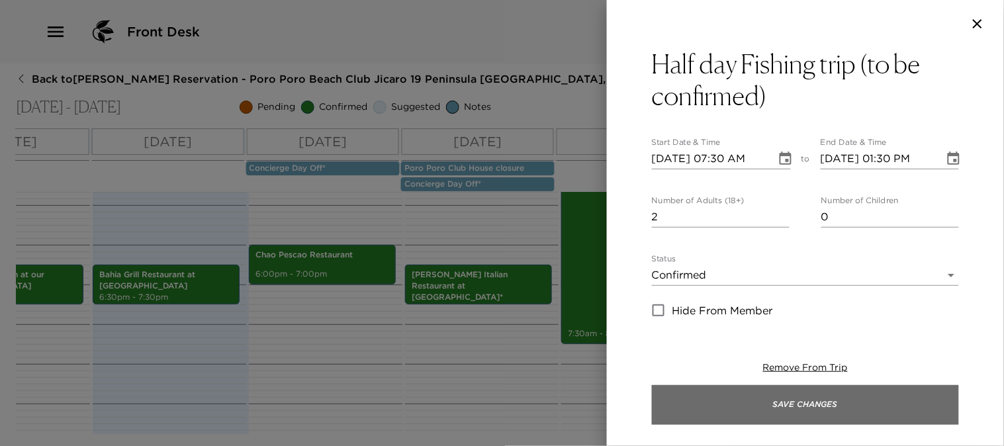
click at [822, 404] on button "Save Changes" at bounding box center [805, 405] width 307 height 40
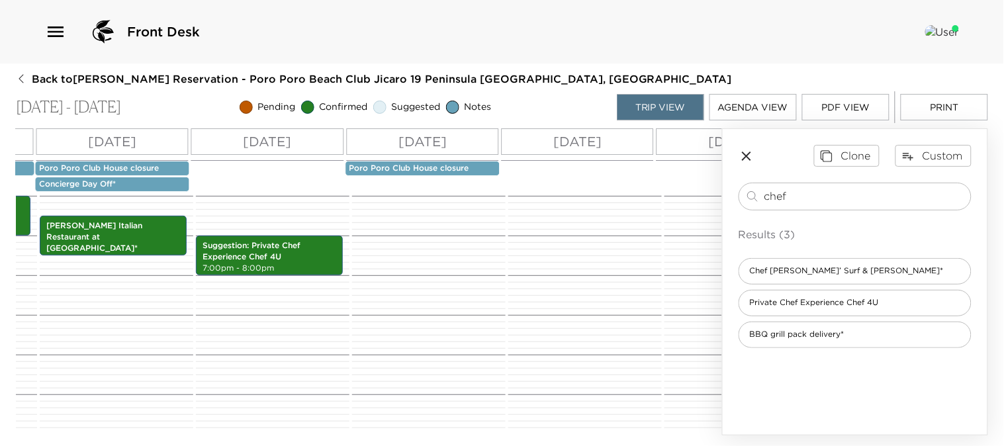
scroll to position [0, 647]
drag, startPoint x: 810, startPoint y: 193, endPoint x: 652, endPoint y: 192, distance: 158.1
click at [652, 192] on div "All Day Fri 08/29 Sat 08/30 Sun 08/31 Mon 09/01 Tue 09/02 Wed 09/03 Thu 09/04 F…" at bounding box center [502, 281] width 972 height 307
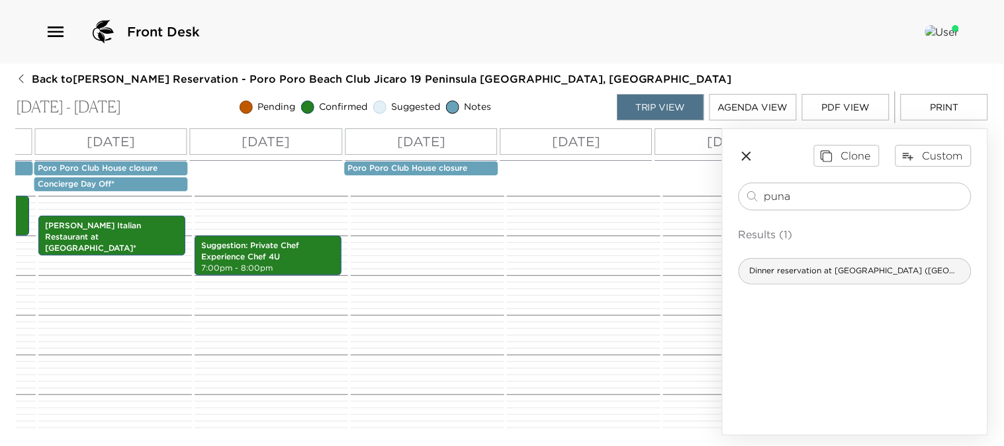
type input "puna"
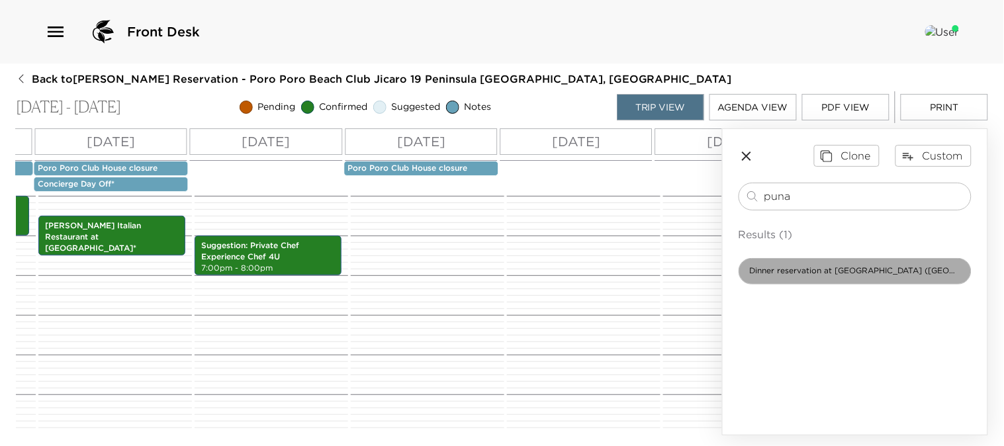
click at [828, 269] on span "Dinner reservation at Puna (Ritz Carlton)" at bounding box center [855, 270] width 232 height 11
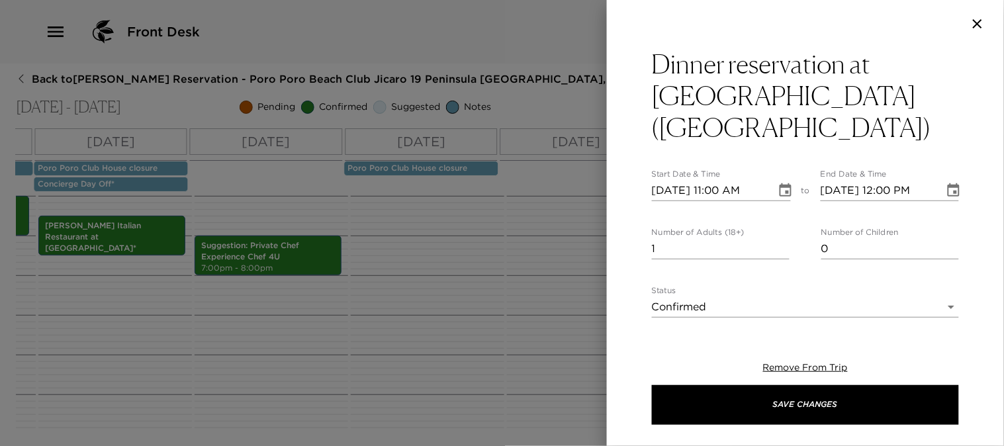
type textarea "Your dinner reservation at Puna is confirmed. Inspired by ancient Peruvian cuis…"
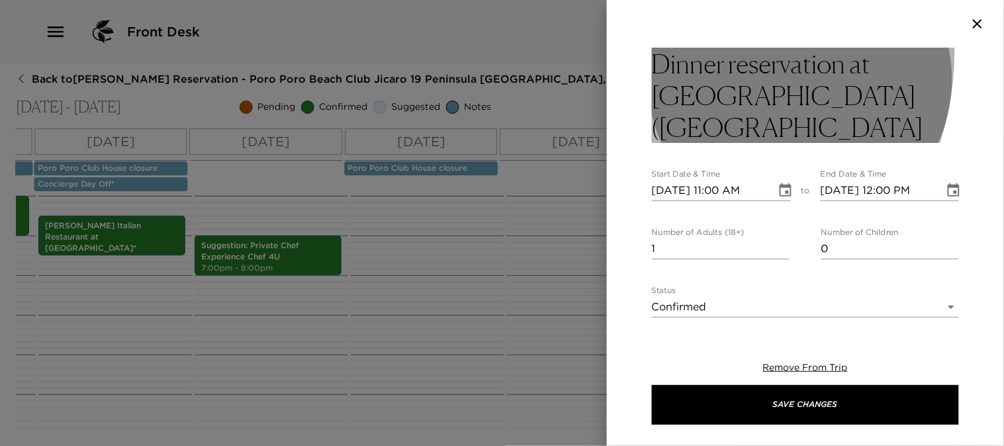
click at [654, 50] on h3 "Dinner reservation at Puna (Ritz Carlton" at bounding box center [805, 95] width 307 height 95
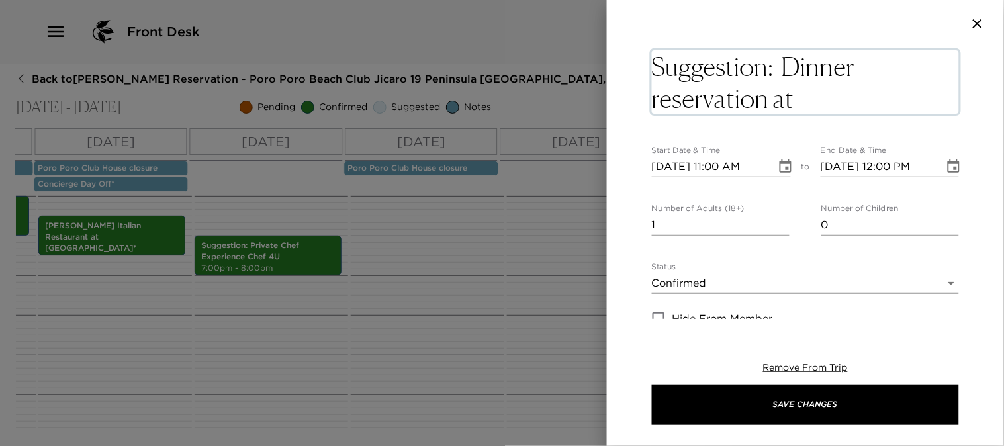
type textarea "Suggestion: Dinner reservation at (Ritz Carlton"
click at [778, 169] on button "Choose date, selected date is Aug 29, 2025" at bounding box center [785, 166] width 26 height 26
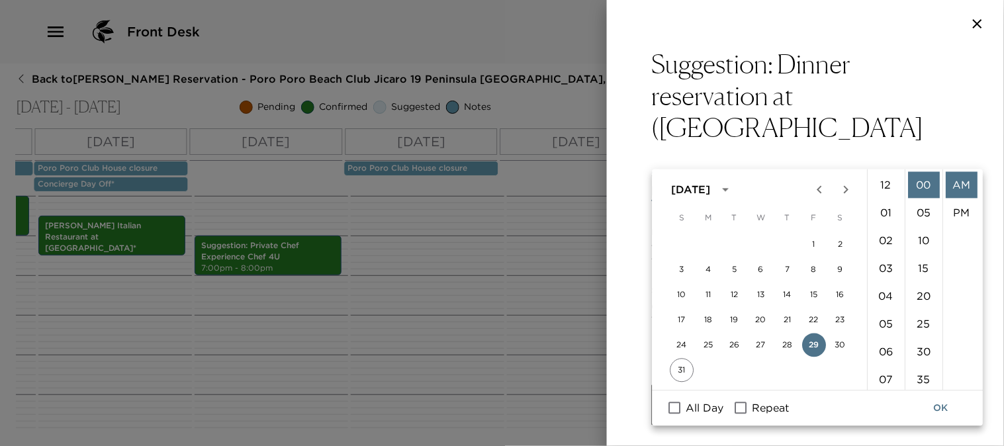
scroll to position [305, 0]
click at [844, 189] on icon "Next month" at bounding box center [846, 190] width 16 height 16
click at [784, 246] on button "4" at bounding box center [788, 245] width 24 height 24
type input "09/04/2025 11:00 AM"
type input "09/04/2025 12:00 PM"
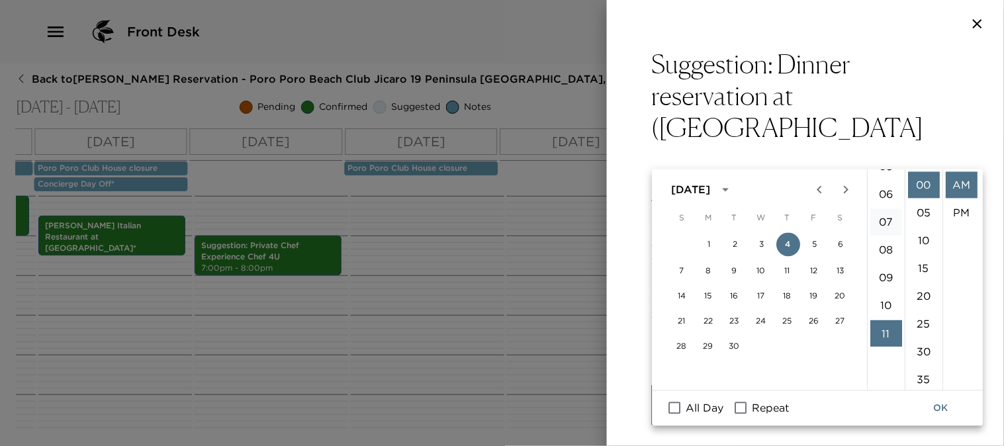
click at [885, 221] on li "07" at bounding box center [886, 222] width 32 height 26
click at [883, 229] on li "06" at bounding box center [886, 231] width 32 height 26
click at [963, 207] on li "PM" at bounding box center [961, 213] width 32 height 26
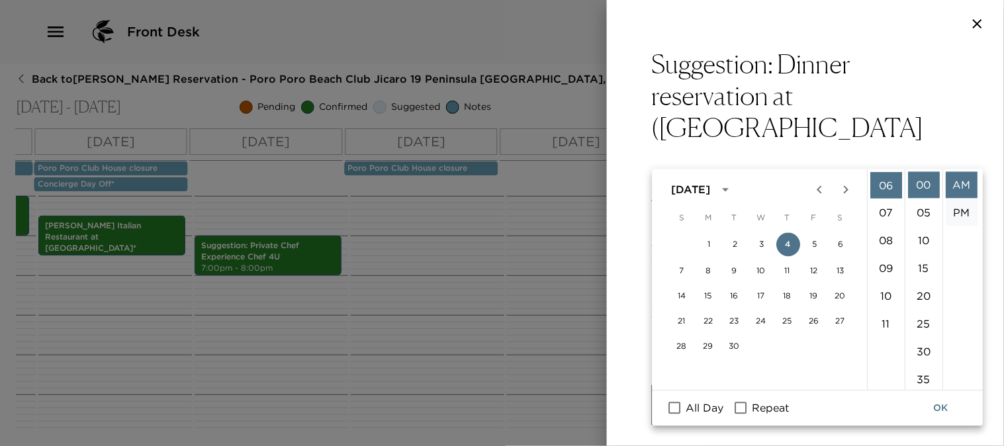
type input "09/04/2025 06:00 PM"
type input "09/04/2025 07:00 PM"
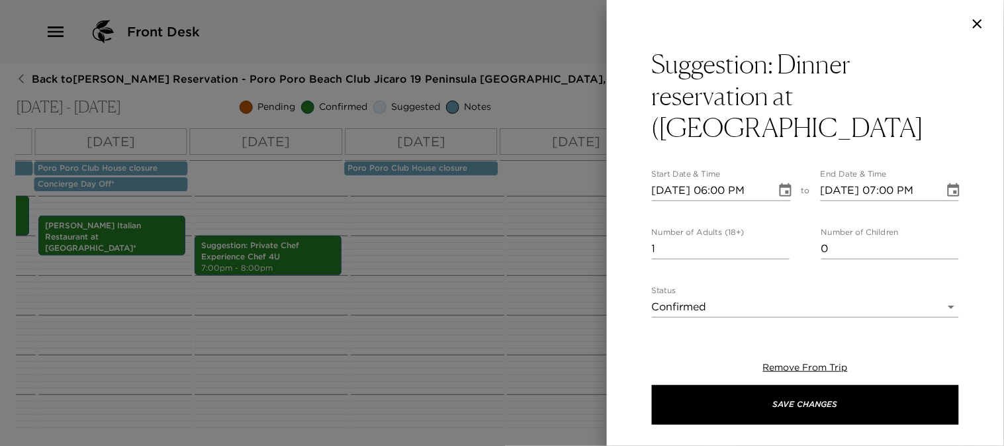
scroll to position [27, 0]
type input "0"
click at [779, 238] on input "0" at bounding box center [721, 248] width 138 height 21
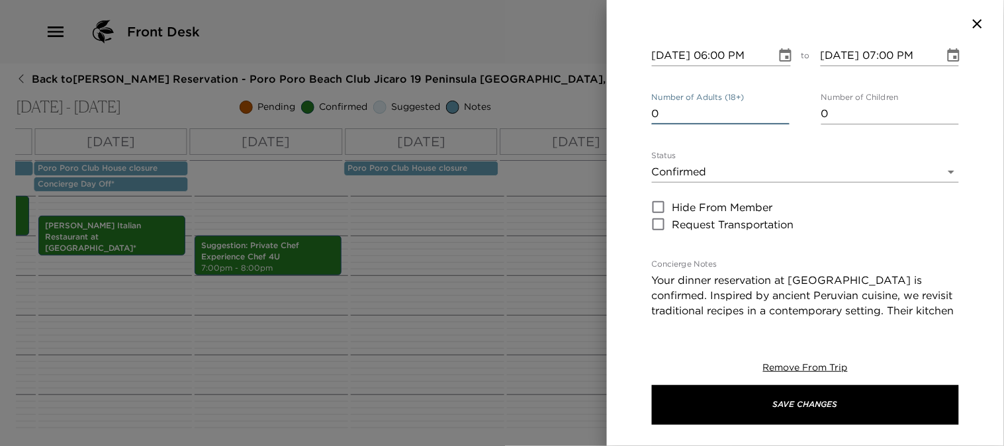
scroll to position [147, 0]
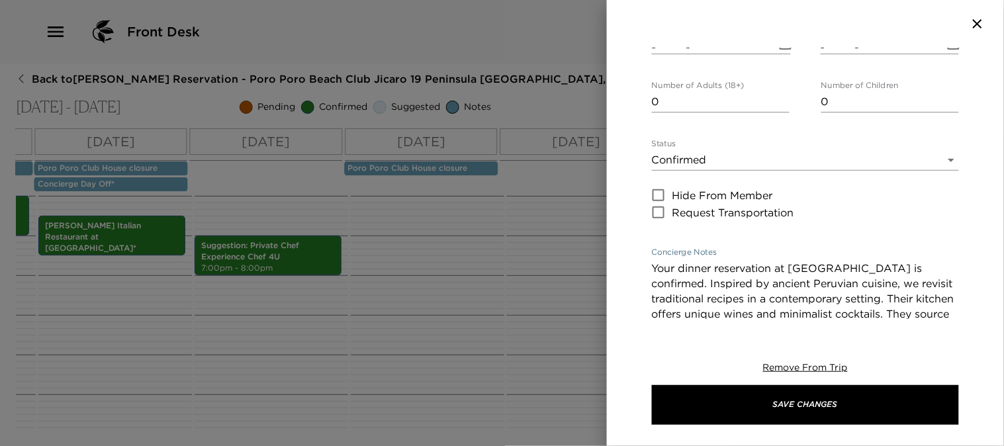
drag, startPoint x: 891, startPoint y: 235, endPoint x: 629, endPoint y: 232, distance: 262.0
click at [629, 232] on div "Suggestion: Dinner reservation at (Ritz Carlton Start Date & Time 09/04/2025 06…" at bounding box center [805, 183] width 397 height 271
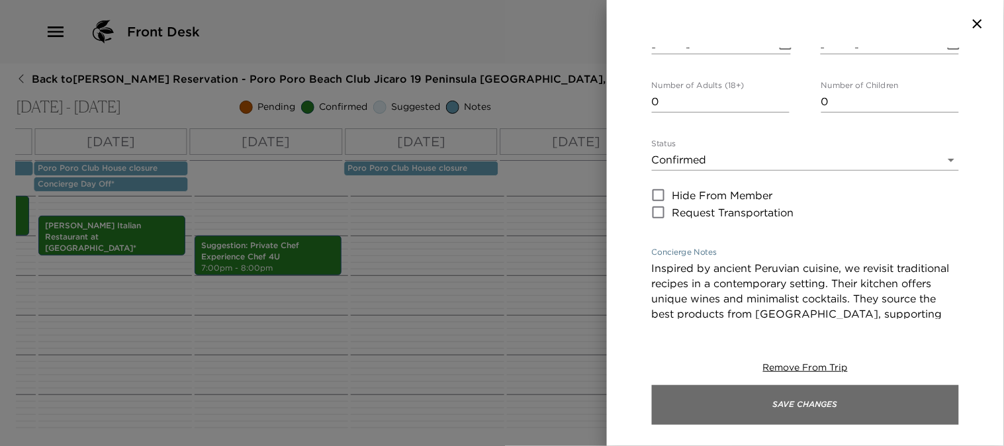
type textarea "Inspired by ancient Peruvian cuisine, we revisit traditional recipes in a conte…"
click at [735, 404] on button "Save Changes" at bounding box center [805, 405] width 307 height 40
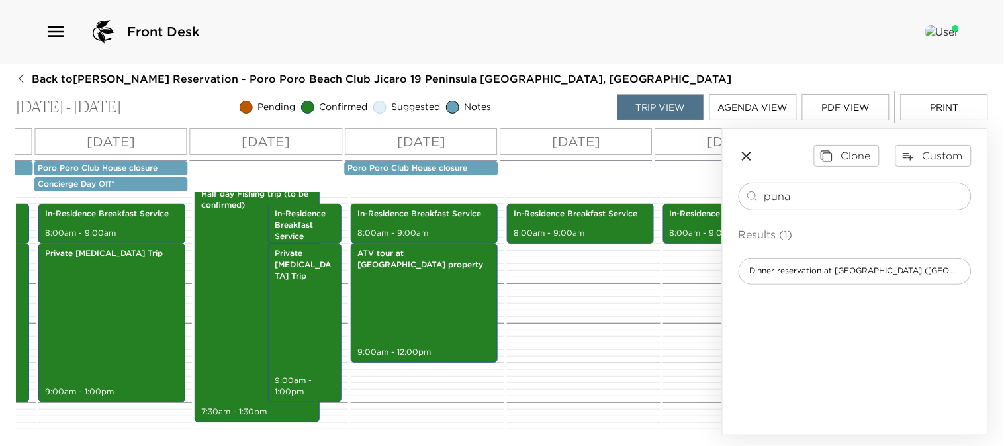
scroll to position [280, 0]
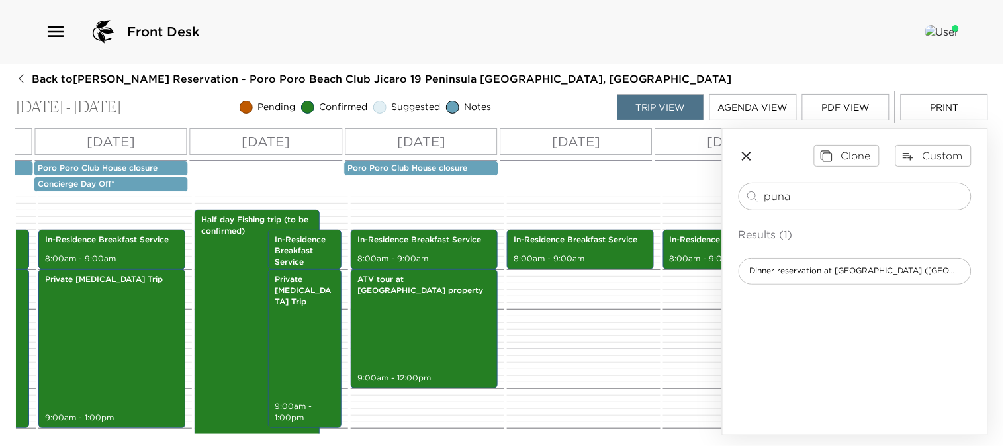
drag, startPoint x: 834, startPoint y: 197, endPoint x: 521, endPoint y: 168, distance: 314.3
click at [521, 168] on div "All Day Fri 08/29 Sat 08/30 Sun 08/31 Mon 09/01 Tue 09/02 Wed 09/03 Thu 09/04 F…" at bounding box center [502, 281] width 972 height 307
type input "virador"
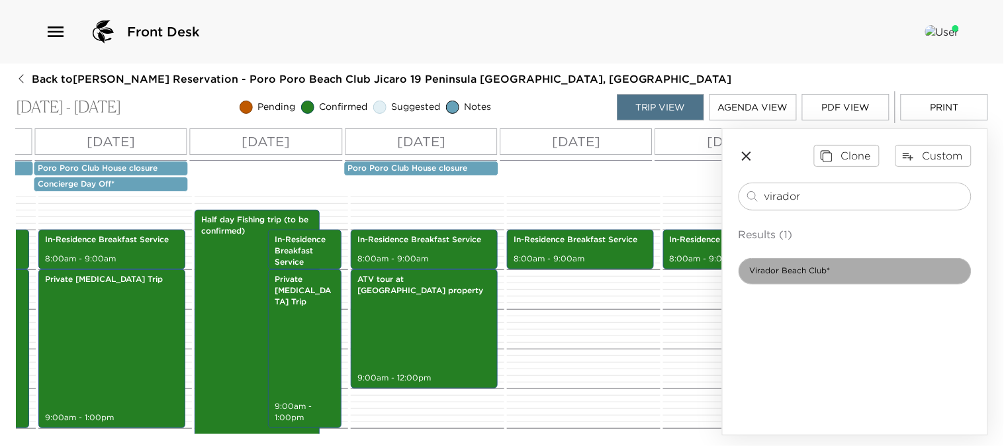
click at [816, 270] on span "Virador Beach Club*" at bounding box center [790, 270] width 102 height 11
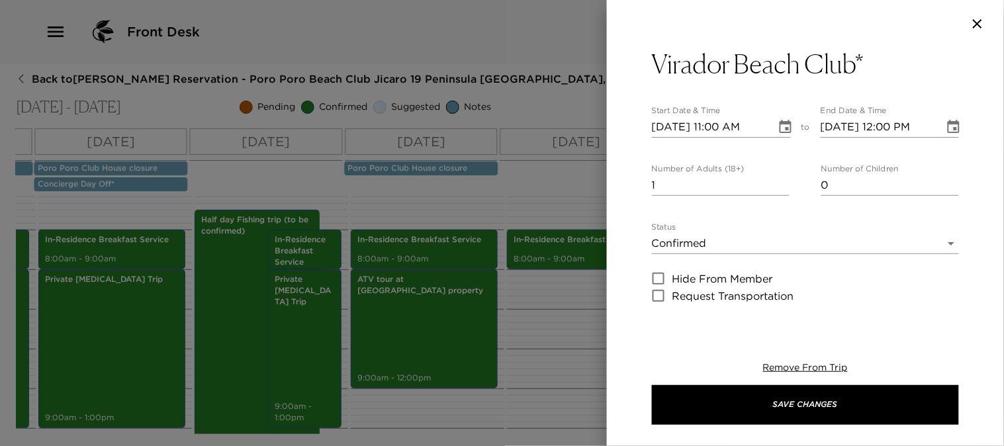
type textarea "Your dinner reservation at Virador Beach Club restaurant, located at Four Seaso…"
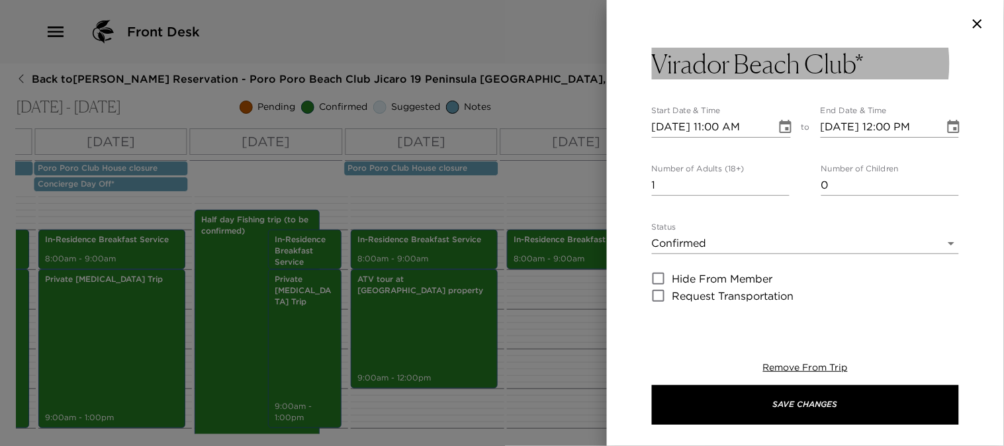
click at [869, 66] on button "Virador Beach Club*" at bounding box center [805, 64] width 307 height 32
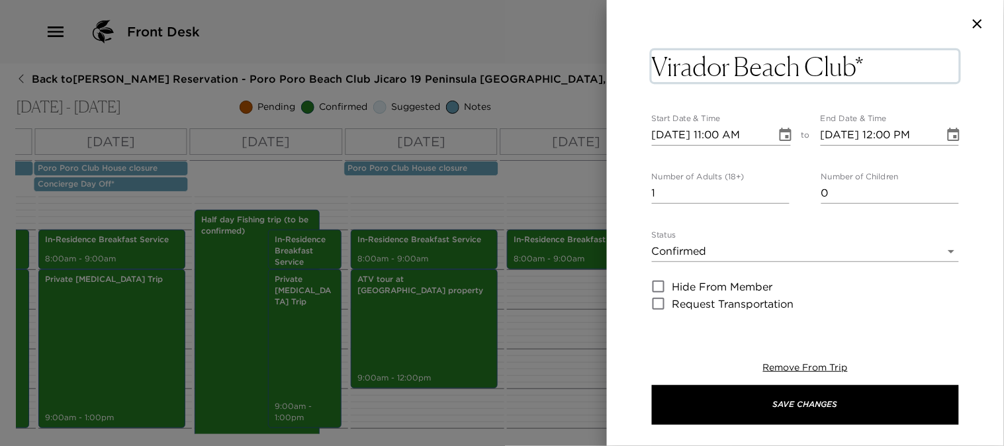
click at [875, 64] on textarea "Virador Beach Club*" at bounding box center [805, 66] width 307 height 32
type textarea "Virador Beach Club"
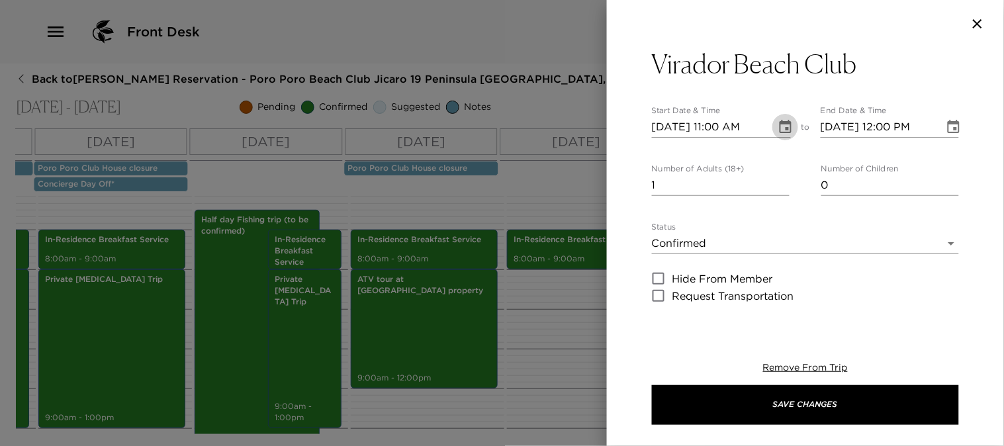
click at [781, 134] on icon "Choose date, selected date is Aug 29, 2025" at bounding box center [785, 127] width 16 height 16
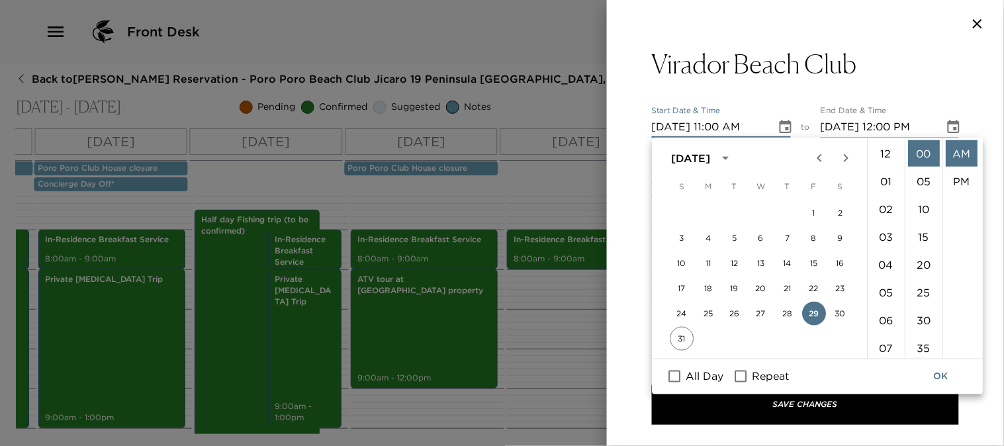
scroll to position [305, 0]
click at [848, 159] on icon "Next month" at bounding box center [846, 158] width 16 height 16
click at [811, 212] on button "5" at bounding box center [814, 213] width 24 height 24
type input "09/05/2025 11:00 AM"
type input "09/05/2025 12:00 PM"
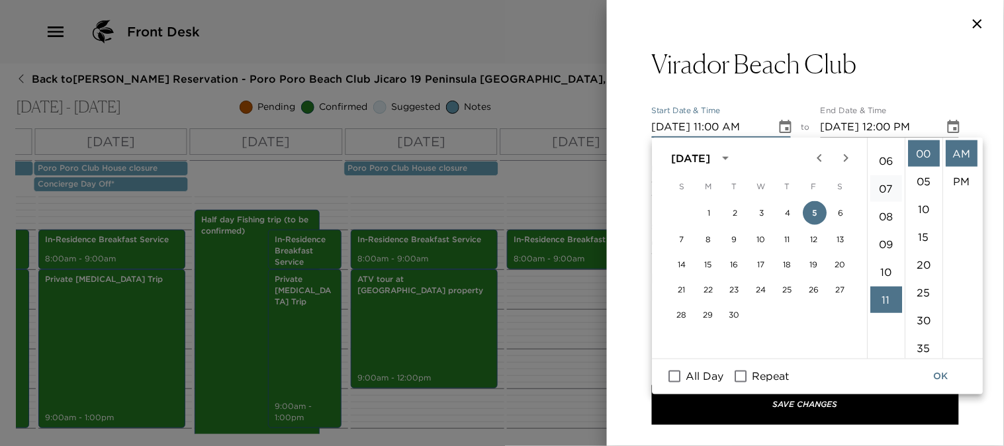
scroll to position [157, 0]
click at [882, 157] on li "06" at bounding box center [886, 163] width 32 height 26
click at [957, 176] on li "PM" at bounding box center [961, 181] width 32 height 26
type input "09/05/2025 06:00 PM"
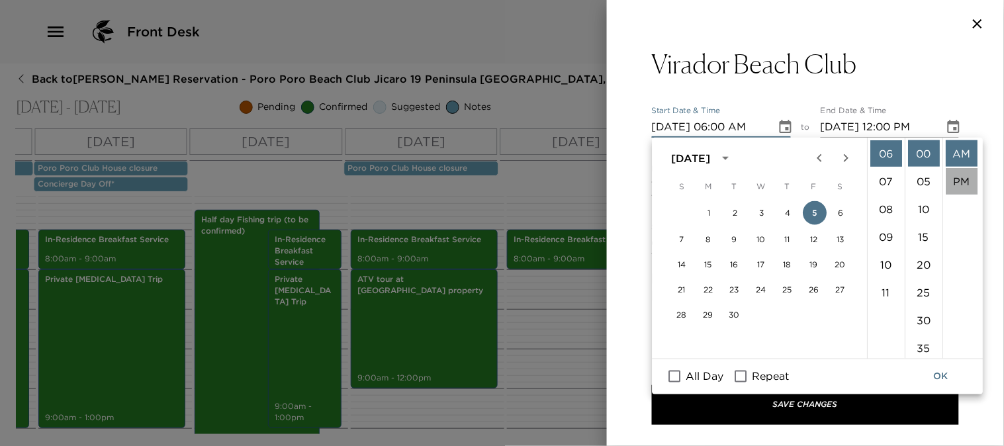
type input "09/05/2025 07:00 PM"
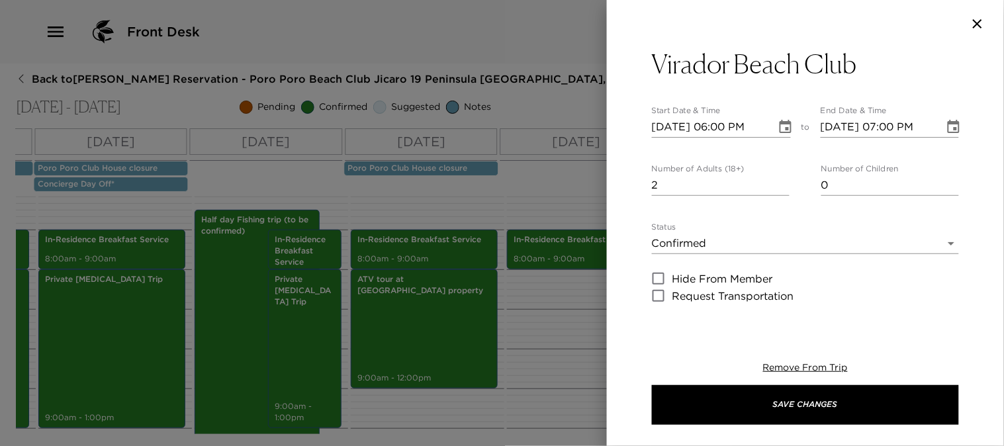
click at [778, 181] on input "2" at bounding box center [721, 185] width 138 height 21
click at [778, 181] on input "3" at bounding box center [721, 185] width 138 height 21
click at [778, 181] on input "4" at bounding box center [721, 185] width 138 height 21
click at [778, 181] on input "5" at bounding box center [721, 185] width 138 height 21
click at [778, 181] on input "6" at bounding box center [721, 185] width 138 height 21
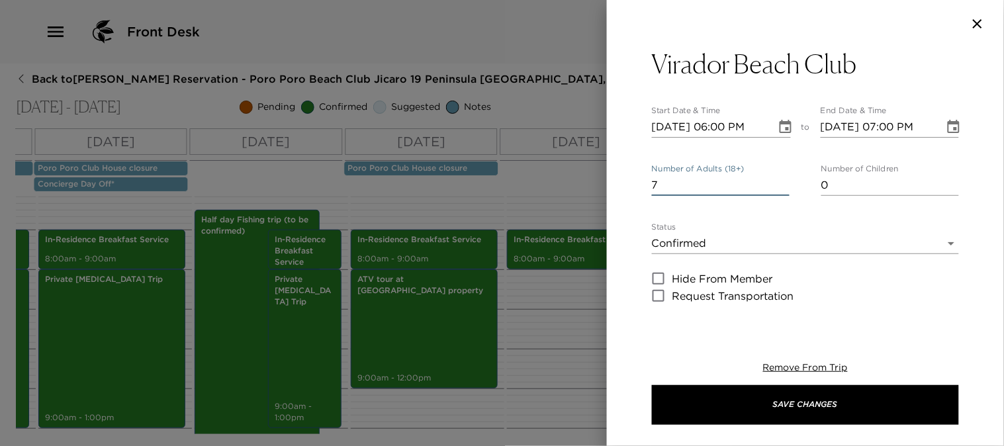
click at [778, 181] on input "7" at bounding box center [721, 185] width 138 height 21
type input "8"
click at [778, 181] on input "8" at bounding box center [721, 185] width 138 height 21
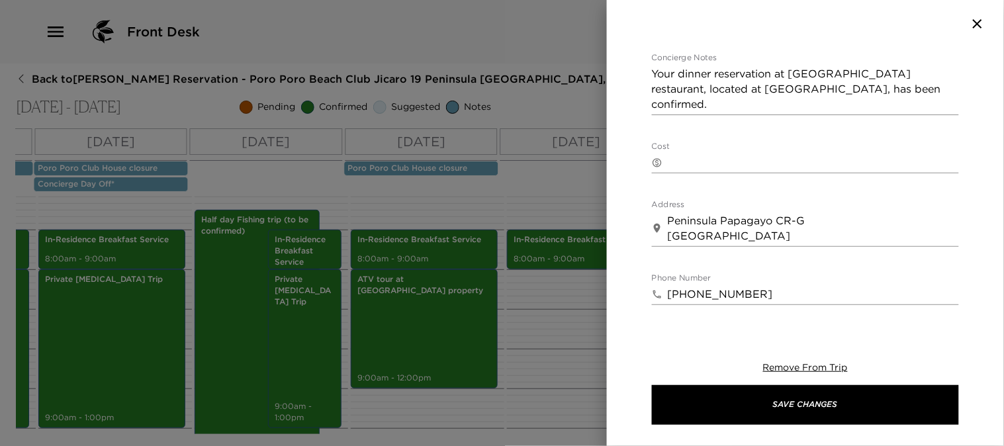
scroll to position [315, 0]
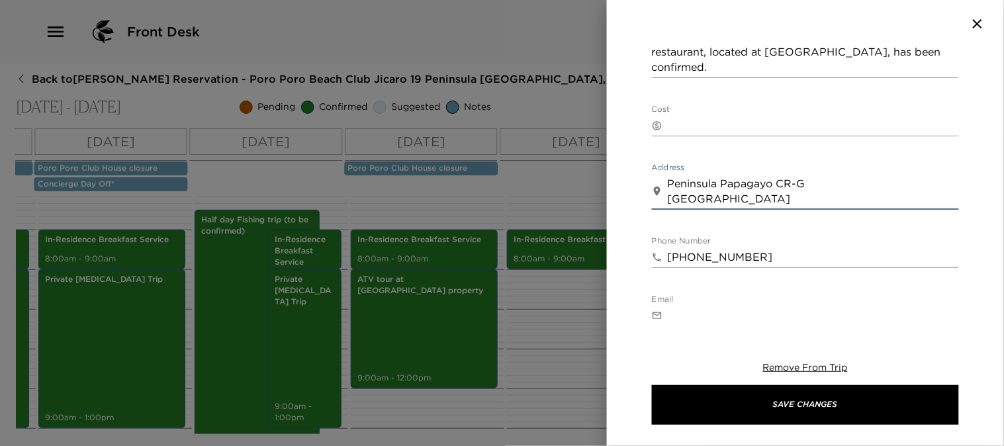
drag, startPoint x: 680, startPoint y: 182, endPoint x: 617, endPoint y: 163, distance: 66.2
click at [624, 168] on div "Virador Beach Club Start Date & Time 09/05/2025 06:00 PM to End Date & Time 09/…" at bounding box center [805, 183] width 397 height 271
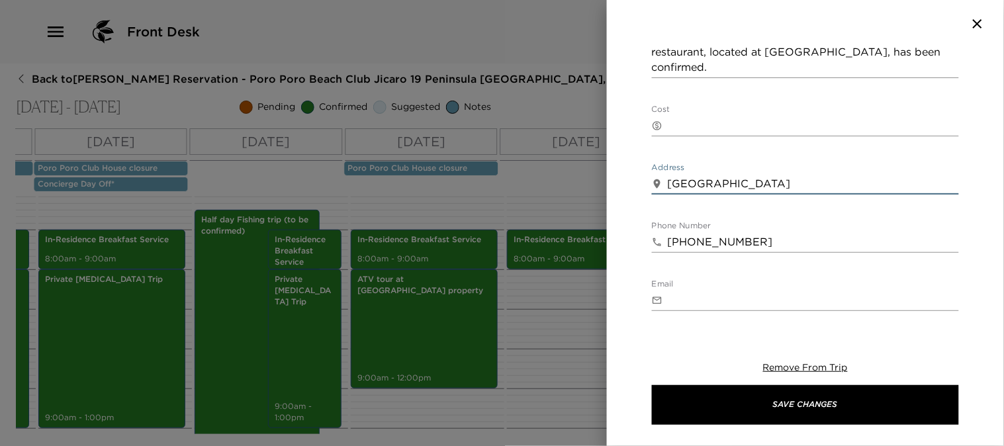
type textarea "Four Seasons Resort"
drag, startPoint x: 763, startPoint y: 248, endPoint x: 544, endPoint y: 249, distance: 219.0
click at [544, 249] on div "Virador Beach Club Start Date & Time 09/05/2025 06:00 PM to End Date & Time 09/…" at bounding box center [502, 223] width 1004 height 446
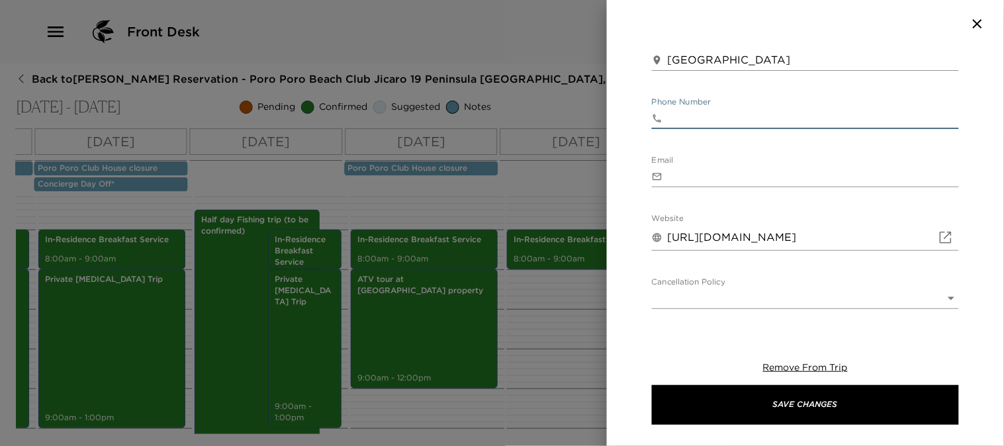
scroll to position [544, 0]
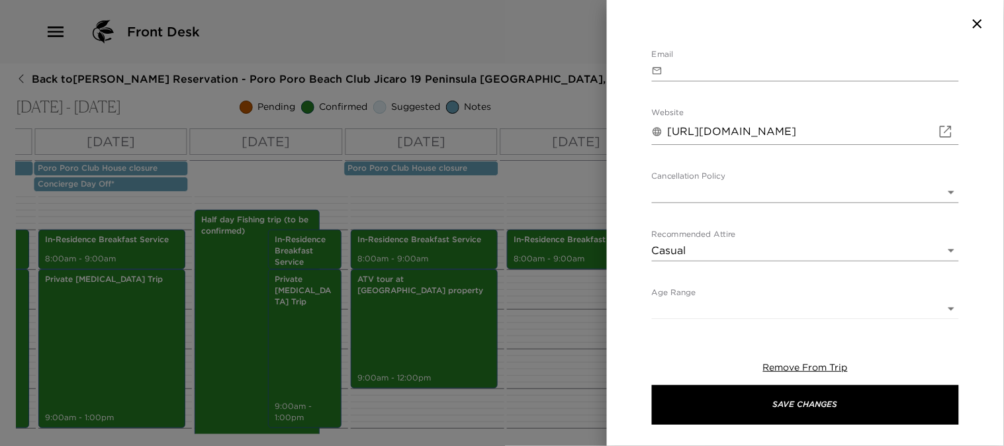
click at [844, 134] on input "https://www.fourseasons.com/costarica/?utm_source=google&utm_medium=organicsear…" at bounding box center [800, 131] width 265 height 21
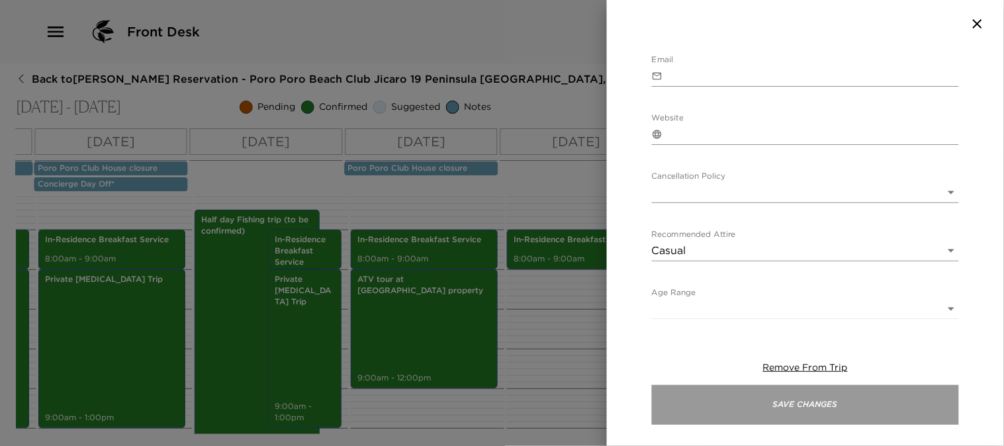
click at [751, 411] on button "Save Changes" at bounding box center [805, 405] width 307 height 40
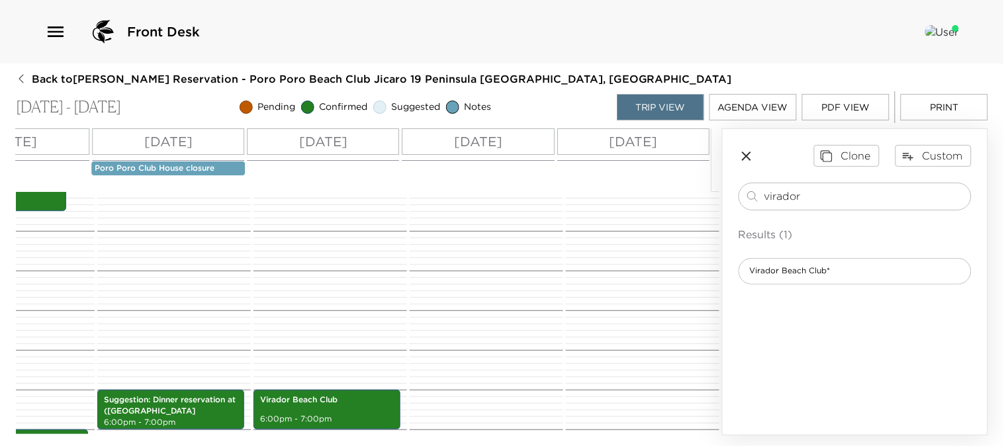
scroll to position [500, 0]
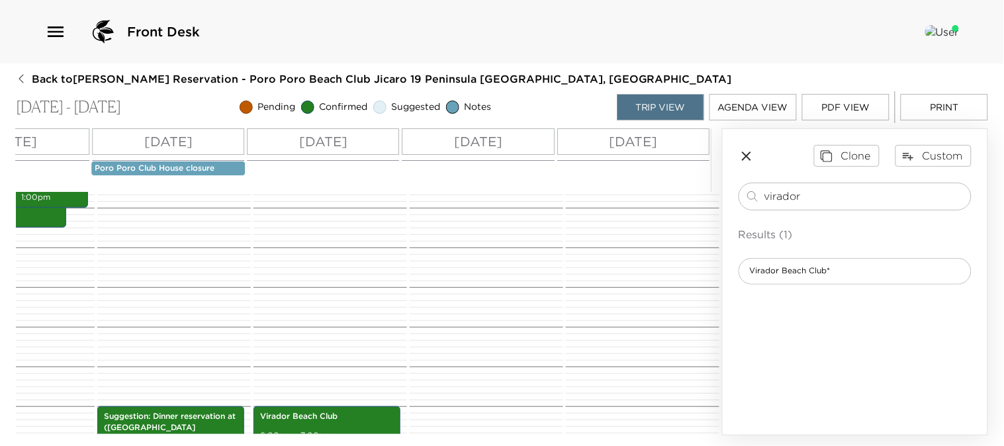
drag, startPoint x: 812, startPoint y: 189, endPoint x: 645, endPoint y: 182, distance: 167.5
click at [649, 182] on div "All Day Fri 08/29 Sat 08/30 Sun 08/31 Mon 09/01 Tue 09/02 Wed 09/03 Thu 09/04 F…" at bounding box center [502, 281] width 972 height 307
type input "a la carte"
click at [801, 268] on span "Poro Poro Restaurant reservation (A la Carte)*" at bounding box center [842, 270] width 207 height 11
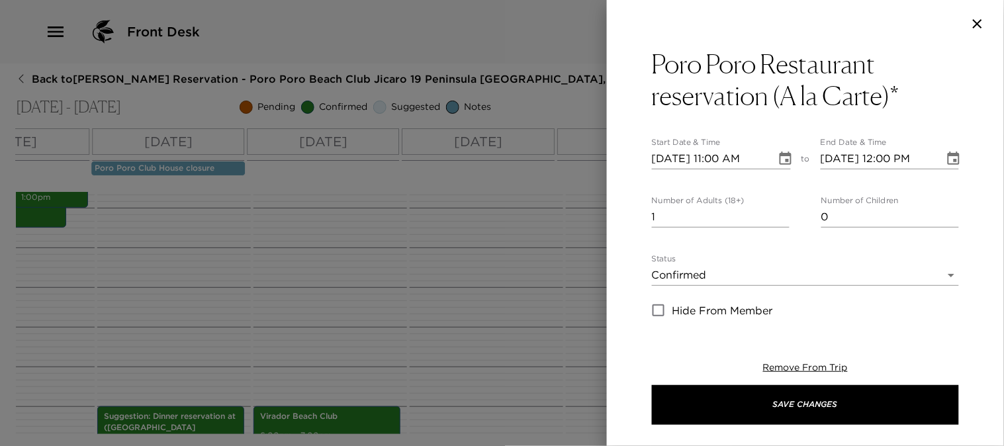
type textarea "Your dinner reservation, at the Poro Poro Restaurant has been confirmed."
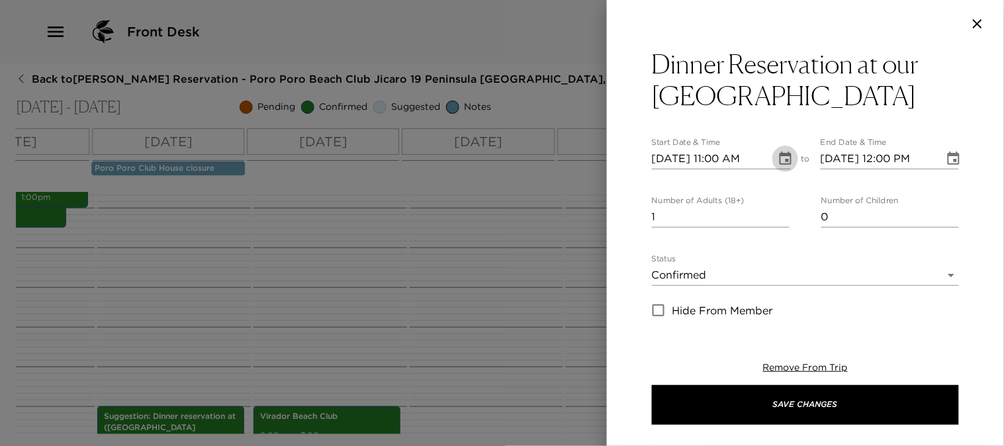
click at [779, 159] on icon "Choose date, selected date is Aug 29, 2025" at bounding box center [785, 159] width 16 height 16
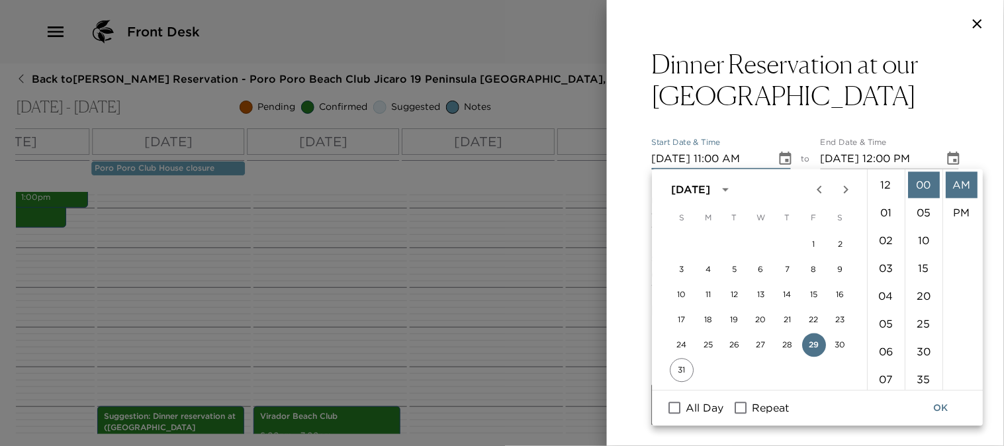
scroll to position [305, 0]
click at [844, 191] on icon "Next month" at bounding box center [846, 190] width 16 height 16
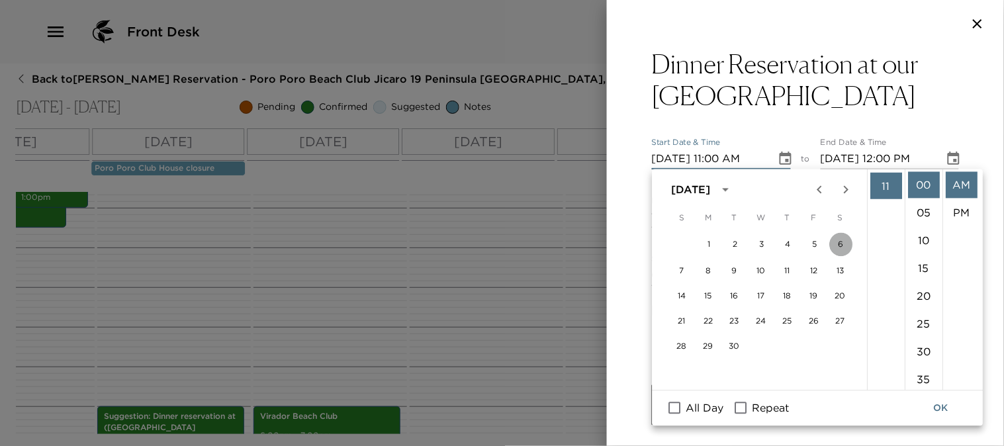
click at [838, 243] on button "6" at bounding box center [841, 245] width 24 height 24
type input "09/06/2025 11:00 AM"
type input "09/06/2025 12:00 PM"
click at [883, 196] on li "06" at bounding box center [886, 194] width 32 height 26
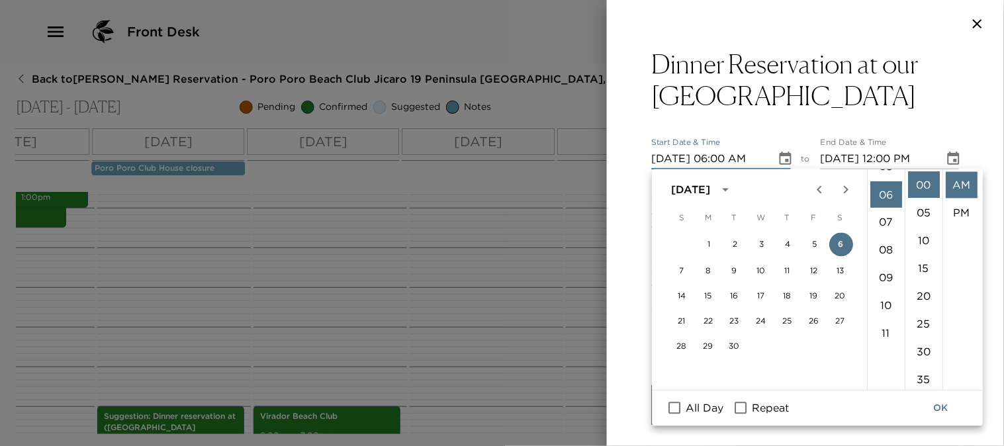
scroll to position [167, 0]
click at [920, 347] on li "30" at bounding box center [924, 352] width 32 height 26
click at [960, 209] on li "PM" at bounding box center [961, 213] width 32 height 26
type input "09/06/2025 06:30 PM"
type input "09/06/2025 07:30 PM"
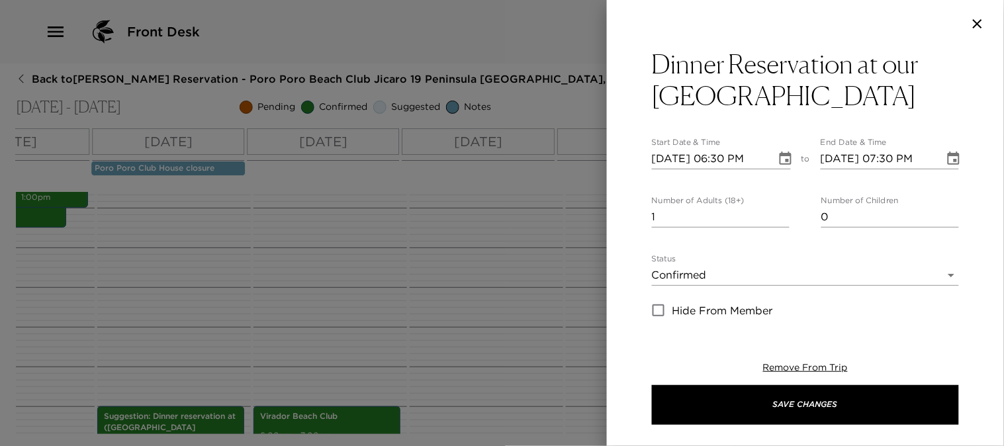
scroll to position [27, 0]
click at [777, 210] on input "2" at bounding box center [721, 216] width 138 height 21
click at [777, 210] on input "3" at bounding box center [721, 216] width 138 height 21
click at [777, 210] on input "4" at bounding box center [721, 216] width 138 height 21
click at [777, 210] on input "5" at bounding box center [721, 216] width 138 height 21
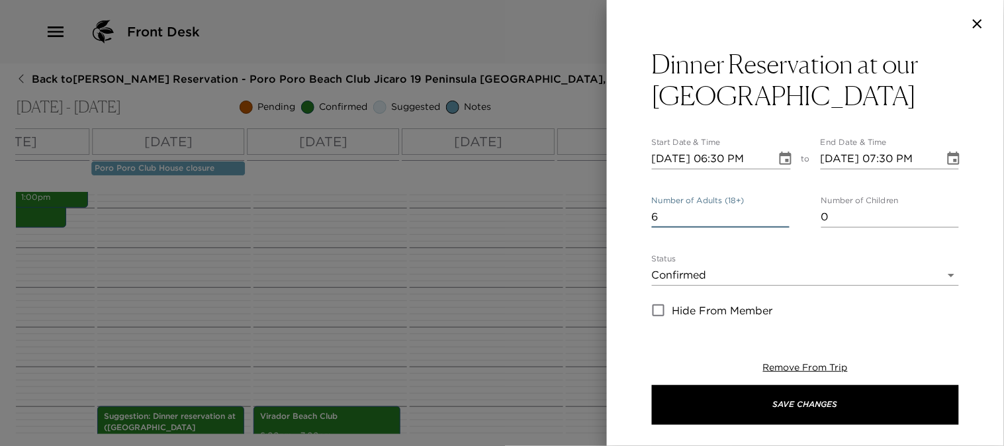
click at [777, 210] on input "6" at bounding box center [721, 216] width 138 height 21
click at [777, 210] on input "7" at bounding box center [721, 216] width 138 height 21
type input "8"
click at [777, 210] on input "8" at bounding box center [721, 216] width 138 height 21
drag, startPoint x: 781, startPoint y: 405, endPoint x: 836, endPoint y: 358, distance: 72.3
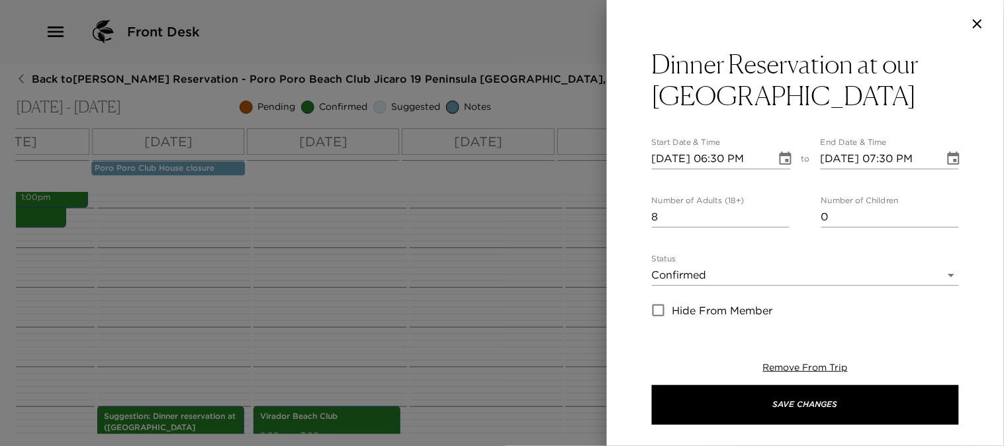
click at [836, 358] on div "Remove From Trip Save Changes" at bounding box center [805, 393] width 307 height 106
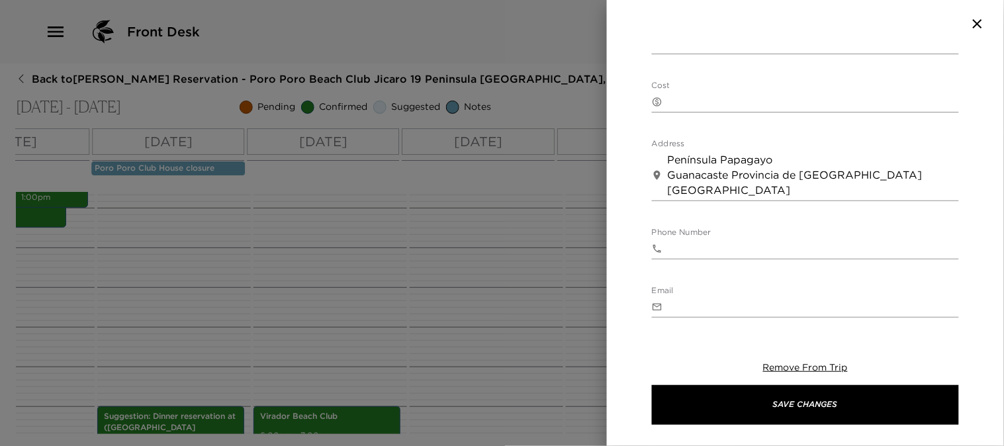
scroll to position [367, 0]
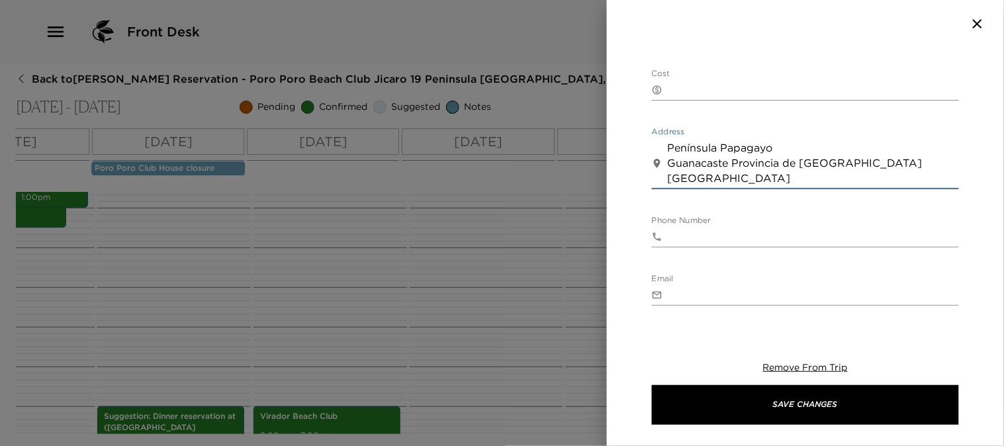
drag, startPoint x: 748, startPoint y: 180, endPoint x: 560, endPoint y: 90, distance: 208.3
click at [587, 131] on div "Dinner Reservation at our Poro Poro Restaurant Start Date & Time 09/06/2025 06:…" at bounding box center [502, 223] width 1004 height 446
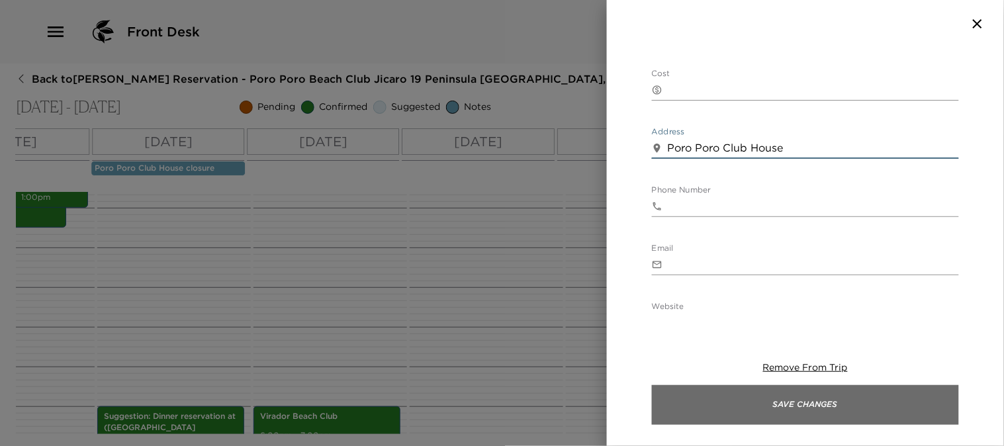
type textarea "Poro Poro Club House"
click at [720, 399] on button "Save Changes" at bounding box center [805, 405] width 307 height 40
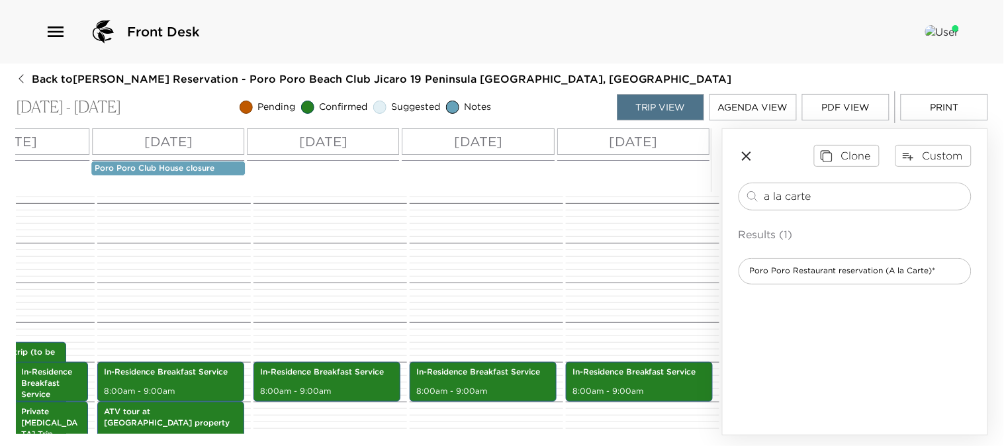
scroll to position [0, 0]
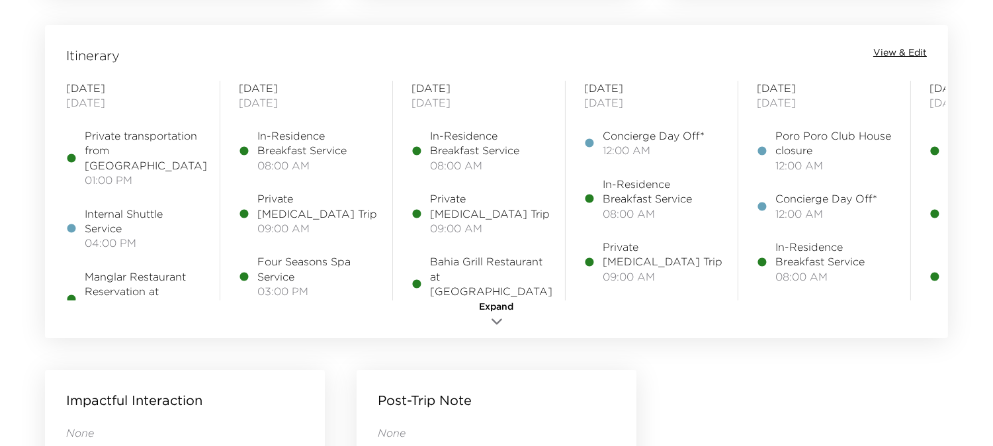
scroll to position [1102, 0]
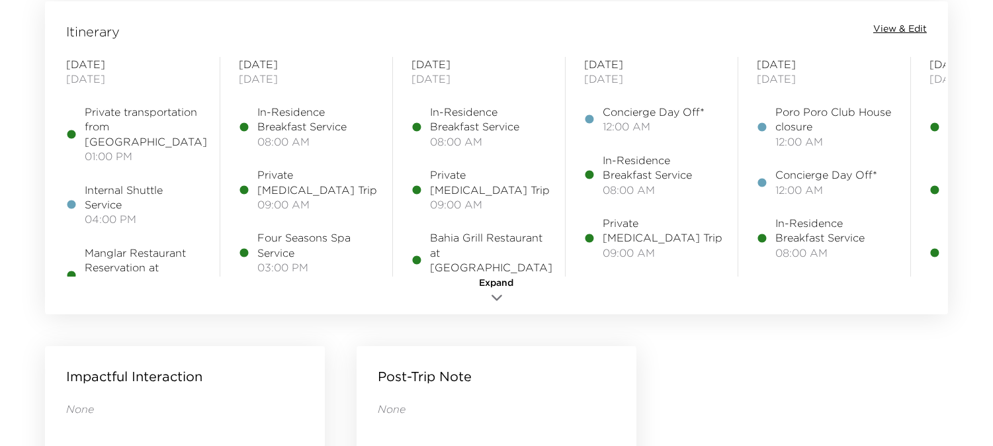
click at [498, 290] on icon "button" at bounding box center [497, 298] width 16 height 16
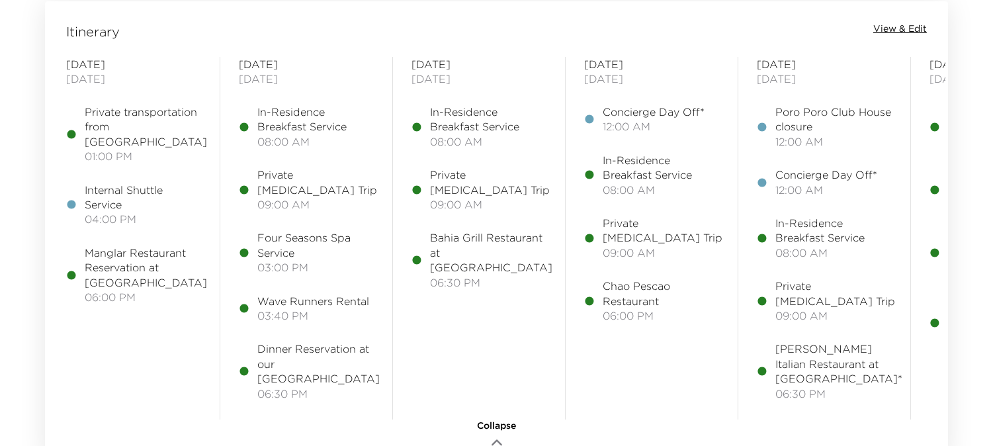
click at [909, 24] on span "View & Edit" at bounding box center [900, 28] width 54 height 13
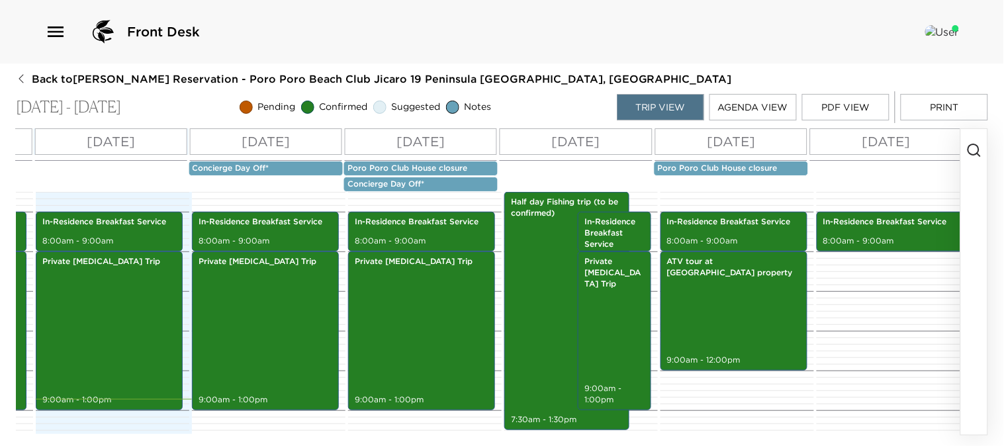
scroll to position [0, 351]
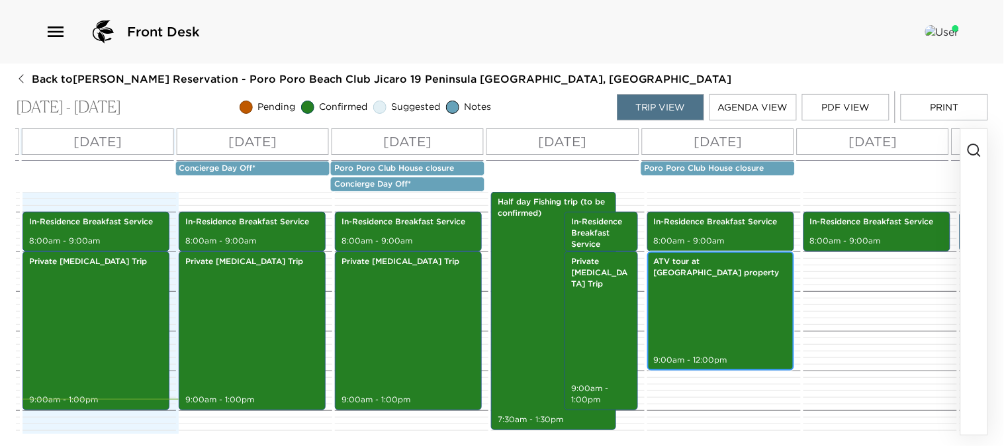
click at [713, 339] on div "ATV tour at Witch's Rock property 9:00am - 12:00pm" at bounding box center [720, 310] width 139 height 115
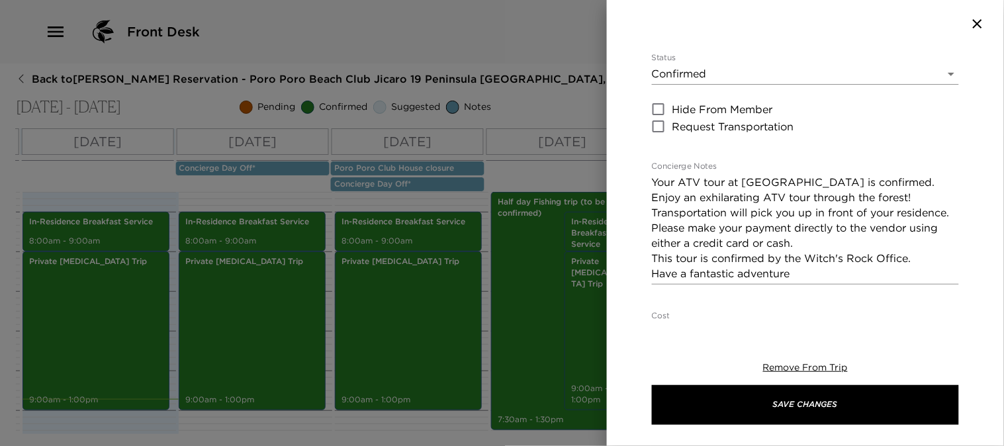
scroll to position [294, 0]
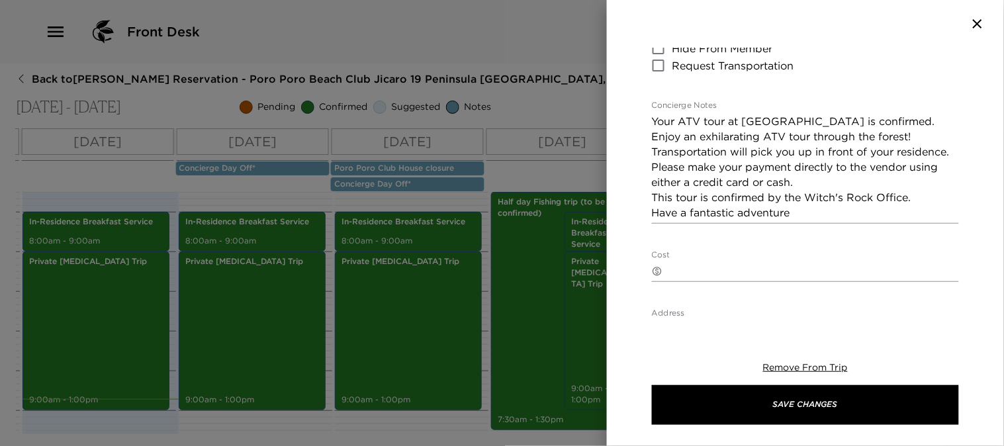
click at [691, 263] on textarea "Cost" at bounding box center [813, 270] width 291 height 15
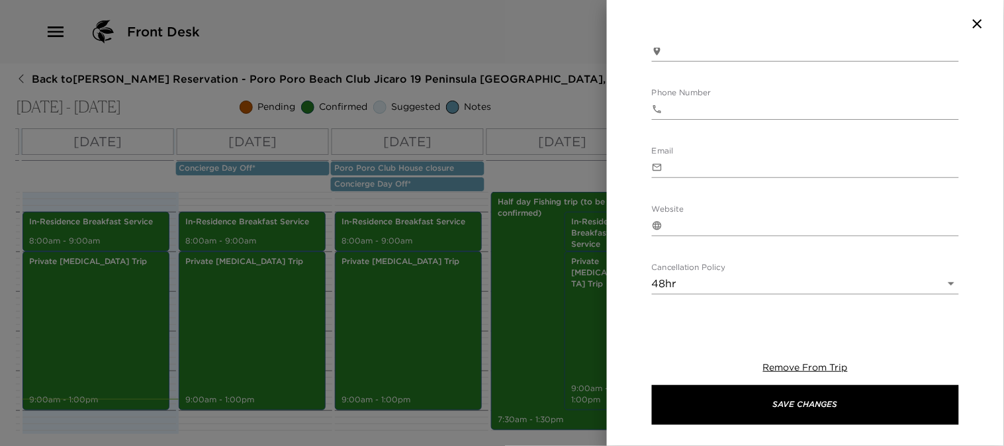
scroll to position [647, 0]
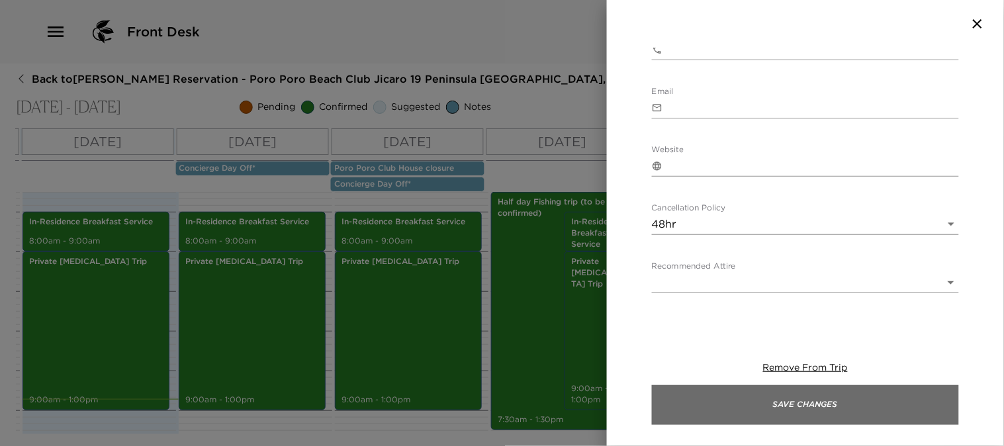
type textarea "$145 USD per ATV (transportation and taxes included)"
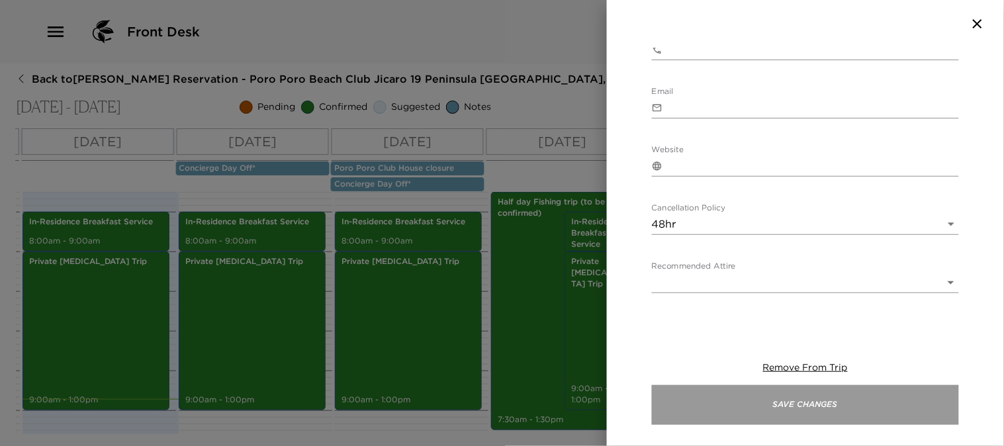
click at [731, 408] on button "Save Changes" at bounding box center [805, 405] width 307 height 40
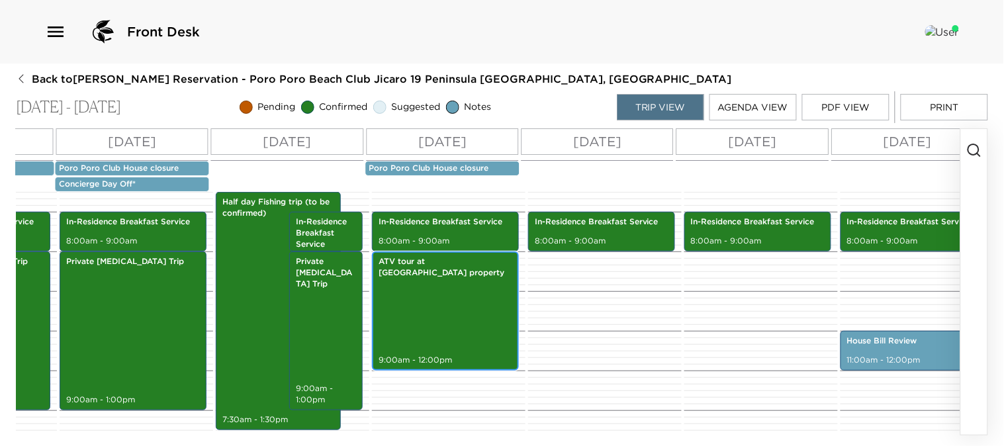
scroll to position [0, 668]
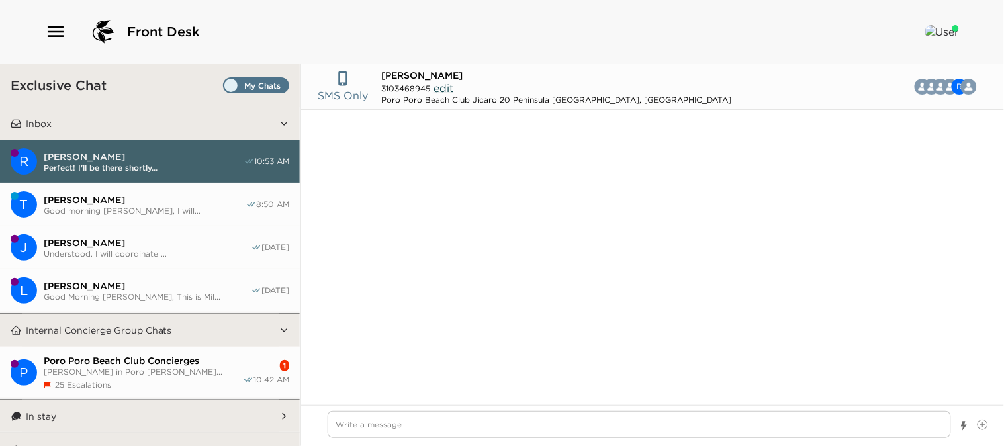
scroll to position [934, 0]
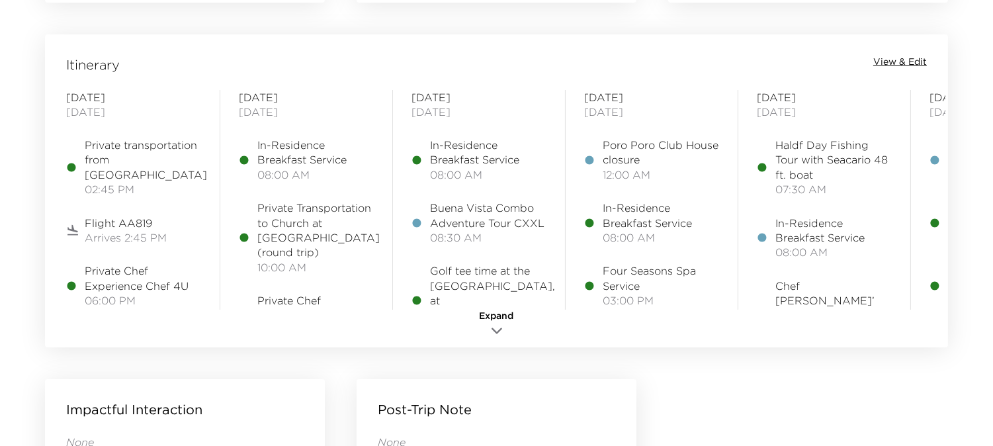
scroll to position [1102, 0]
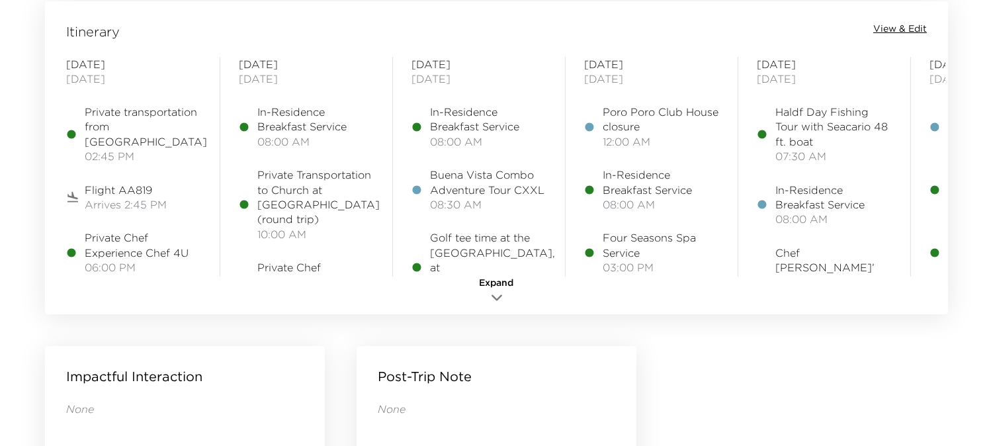
click at [498, 298] on icon "button" at bounding box center [496, 297] width 9 height 5
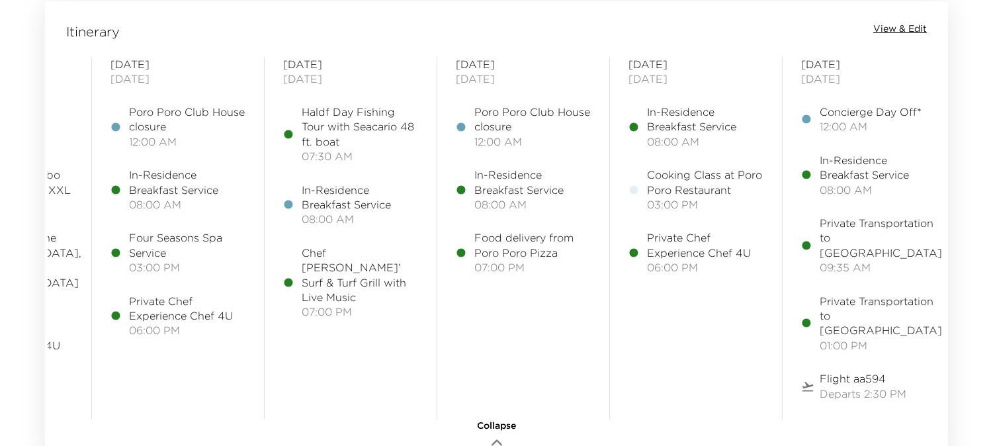
scroll to position [0, 484]
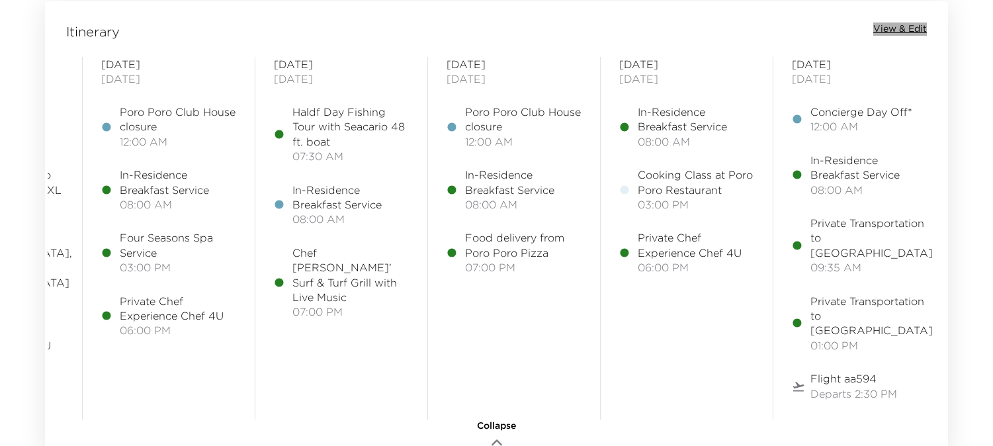
click at [902, 28] on span "View & Edit" at bounding box center [900, 28] width 54 height 13
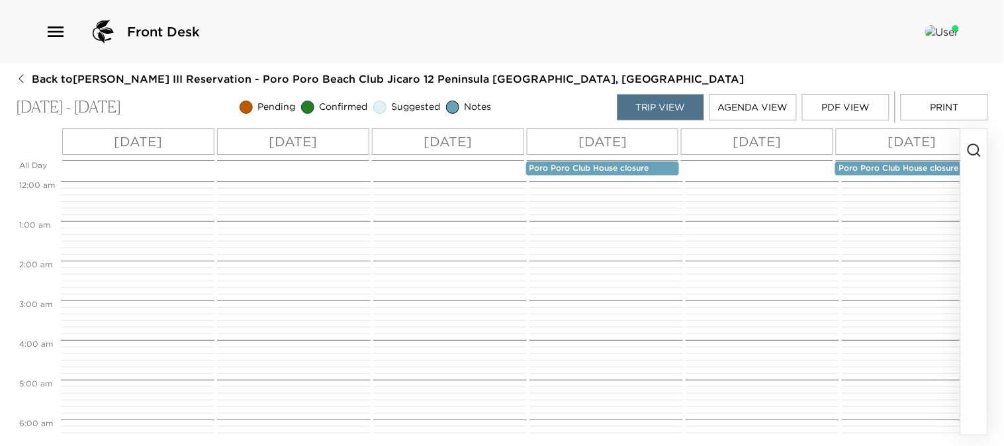
scroll to position [298, 0]
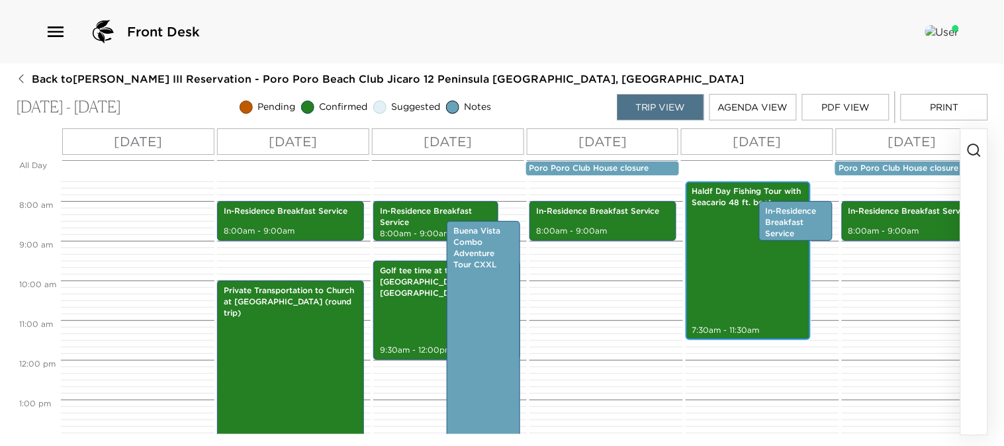
click at [736, 287] on div "Haldf Day Fishing Tour with Seacario 48 ft. boat 7:30am - 11:30am" at bounding box center [747, 260] width 117 height 155
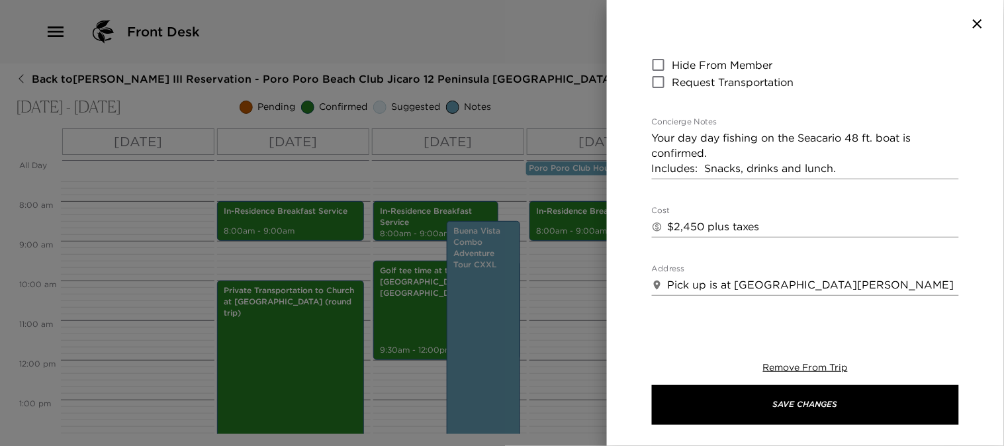
scroll to position [294, 0]
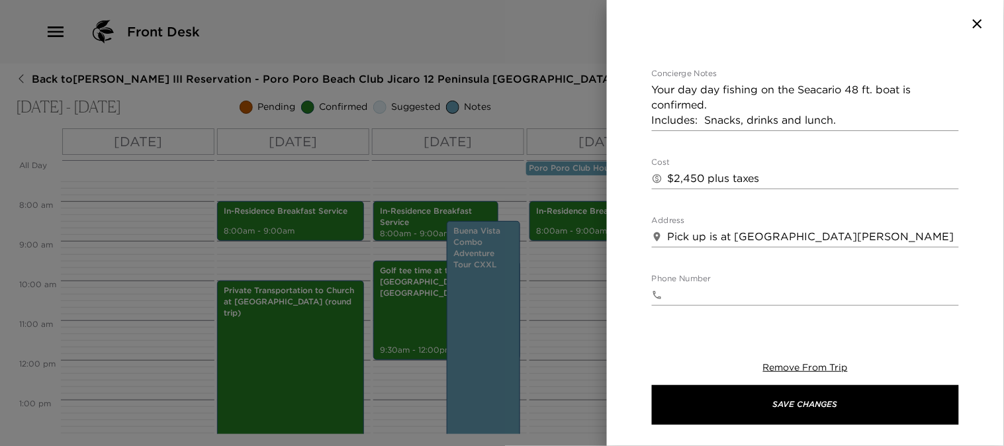
click at [976, 24] on icon "button" at bounding box center [977, 23] width 9 height 9
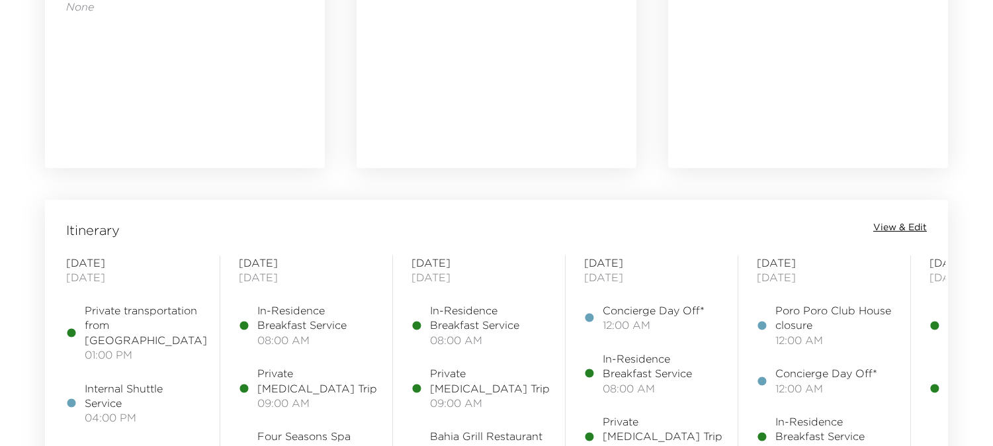
scroll to position [1029, 0]
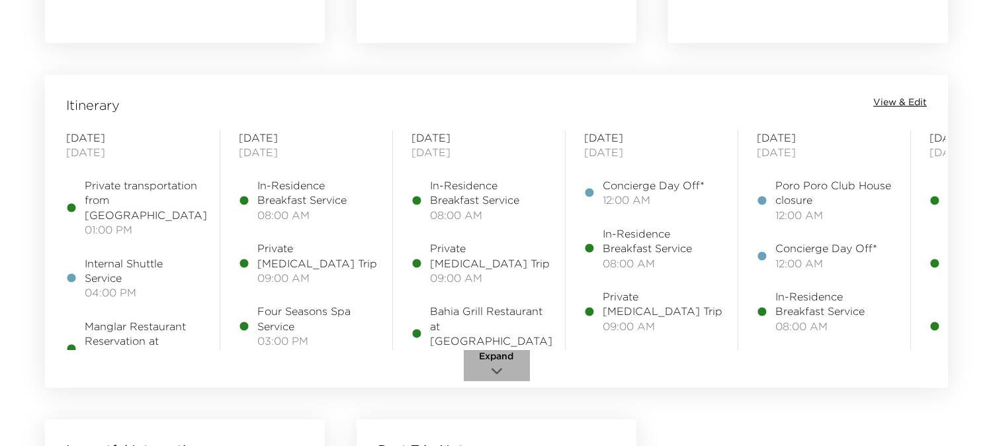
click at [501, 368] on icon "button" at bounding box center [497, 371] width 16 height 16
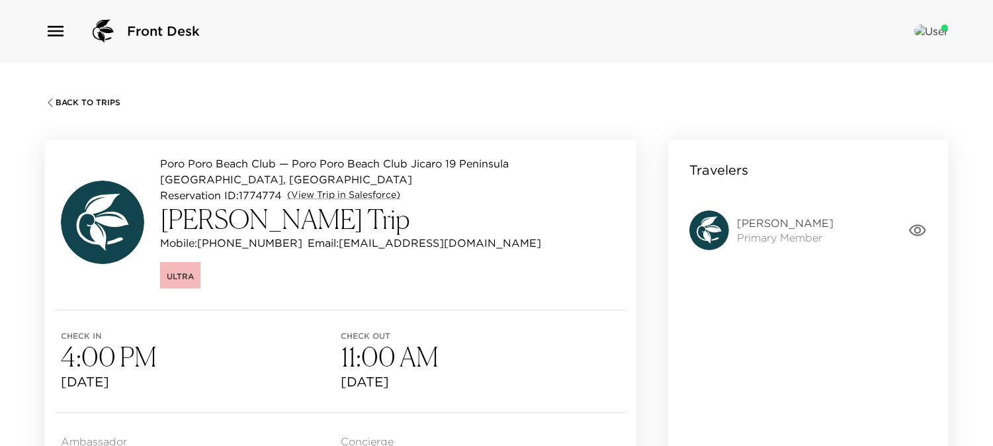
scroll to position [0, 0]
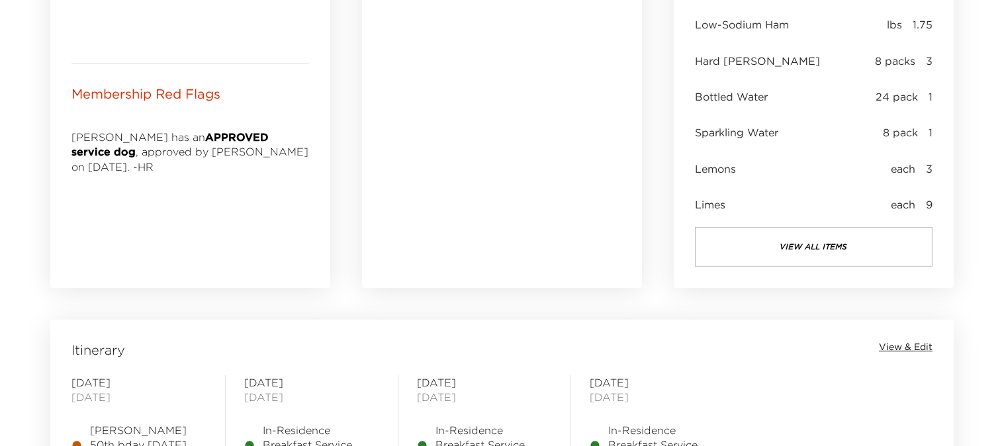
scroll to position [808, 0]
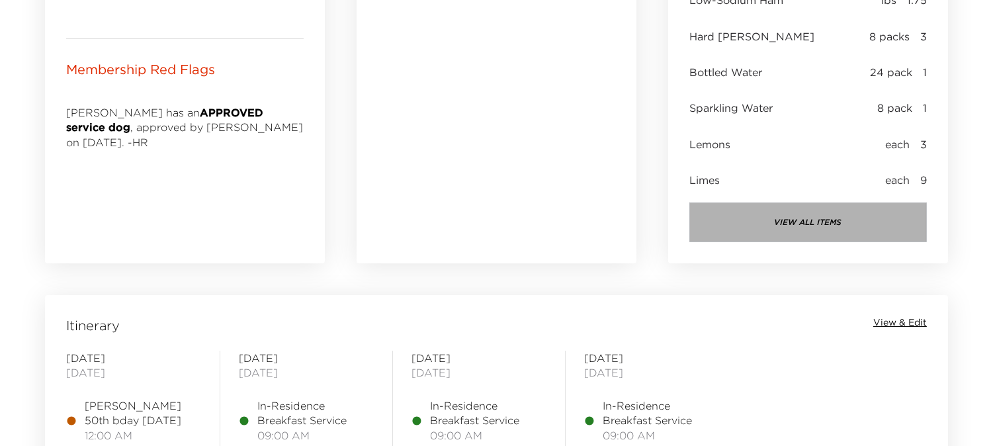
click at [832, 216] on button "view all items" at bounding box center [808, 222] width 238 height 40
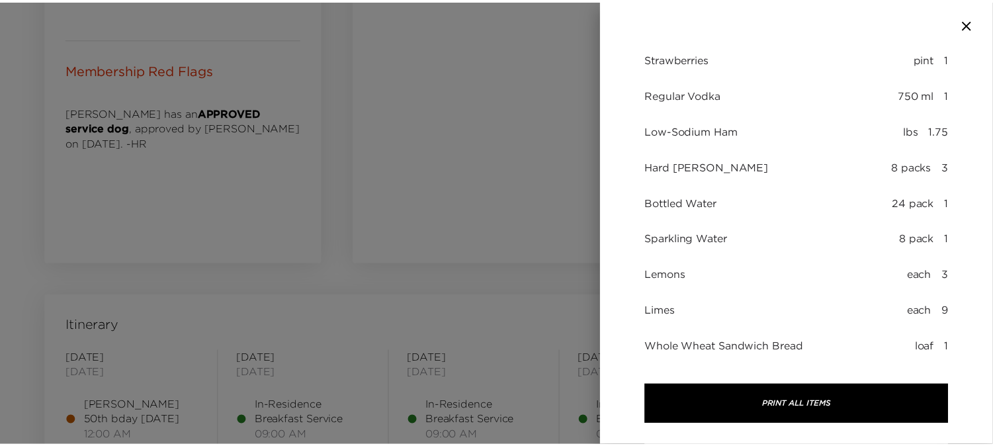
scroll to position [0, 0]
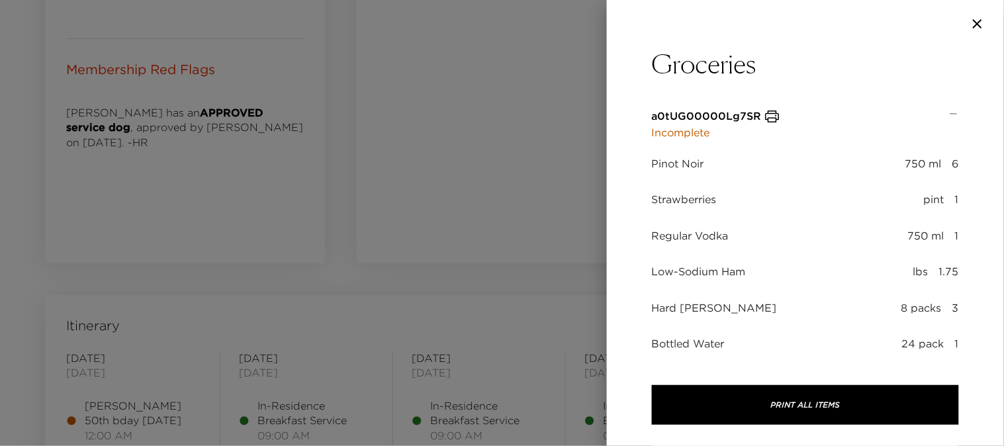
click at [976, 17] on icon "button" at bounding box center [977, 24] width 16 height 16
